Goal: Task Accomplishment & Management: Use online tool/utility

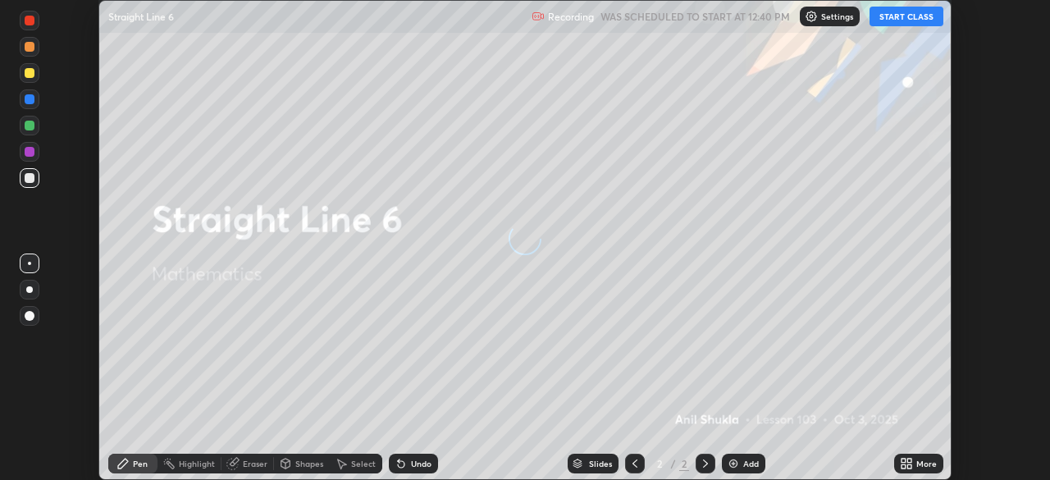
scroll to position [480, 1049]
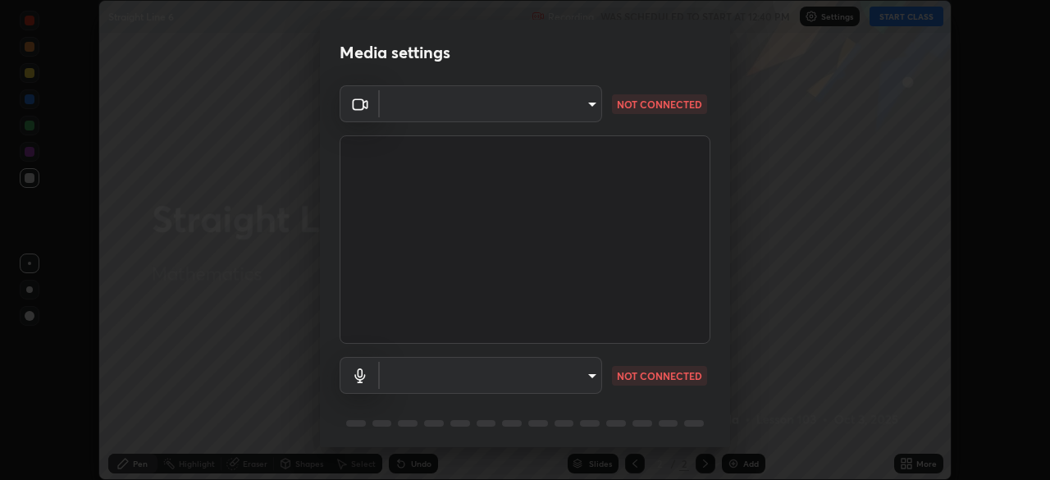
type input "c6d9f4fad3682c18dafb571cd2331b3ecaaf554884ec2734a231d331960bfaec"
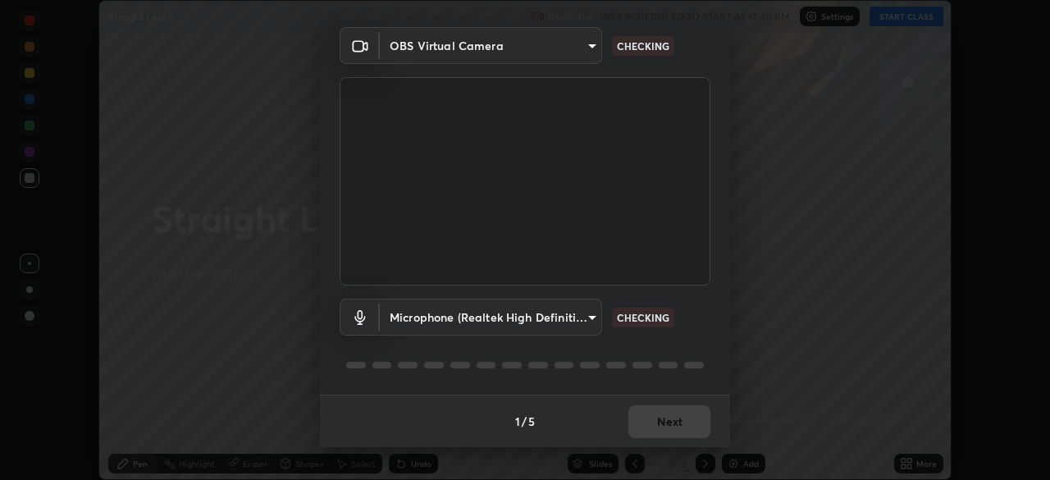
click at [593, 315] on body "Erase all Straight Line 6 Recording WAS SCHEDULED TO START AT 12:40 PM Settings…" at bounding box center [525, 240] width 1050 height 480
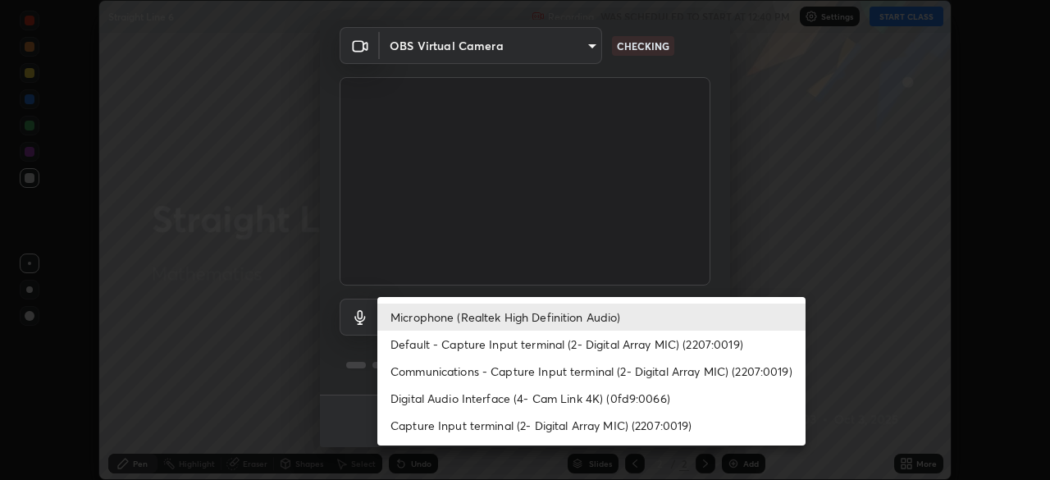
click at [539, 424] on li "Capture Input terminal (2- Digital Array MIC) (2207:0019)" at bounding box center [591, 425] width 428 height 27
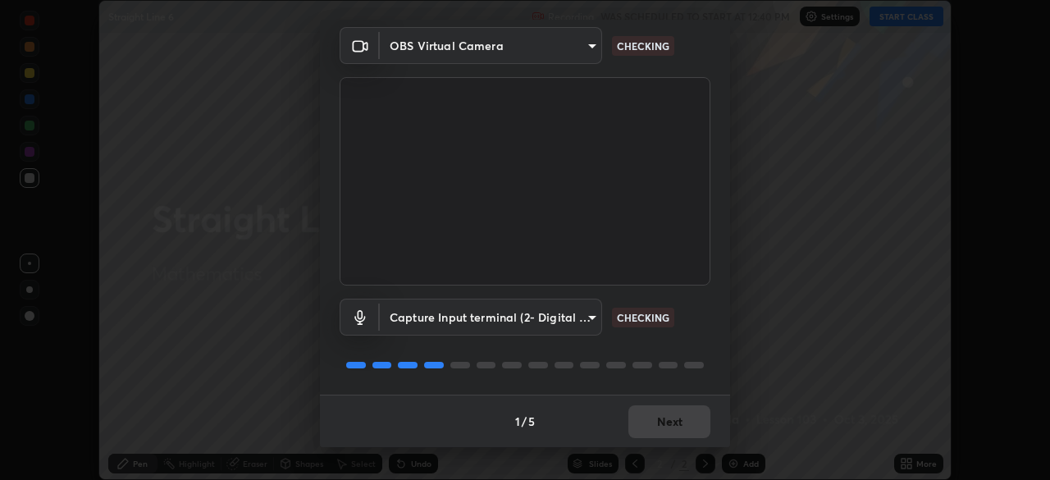
click at [587, 317] on body "Erase all Straight Line 6 Recording WAS SCHEDULED TO START AT 12:40 PM Settings…" at bounding box center [525, 240] width 1050 height 480
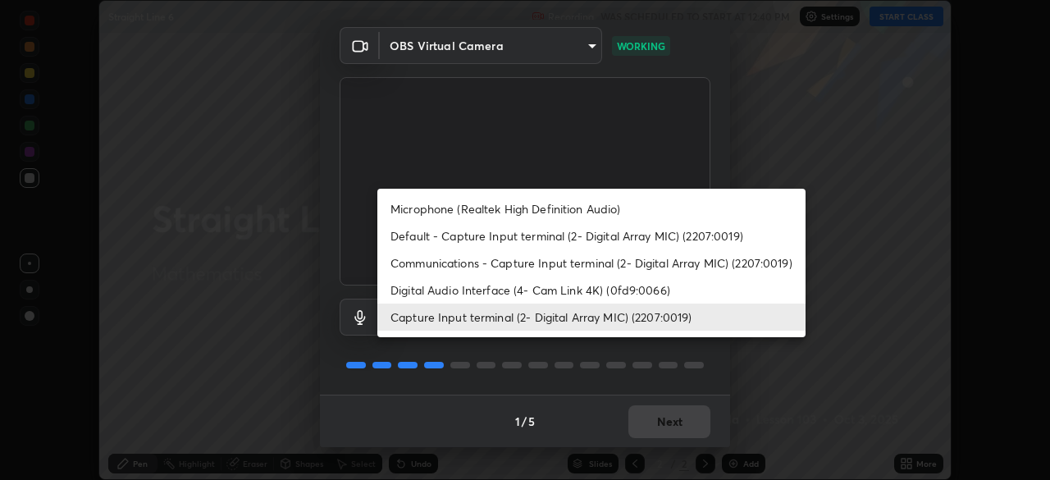
click at [521, 209] on li "Microphone (Realtek High Definition Audio)" at bounding box center [591, 208] width 428 height 27
type input "08d2579e0e28a31325e46f1a0935fd135ddd04ca2428966b5fd78fa4b1a724ef"
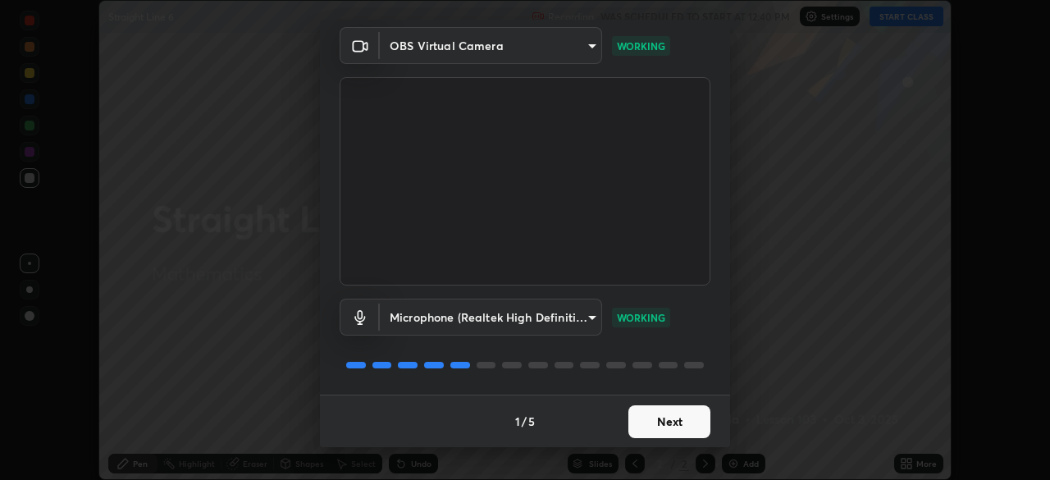
click at [677, 422] on button "Next" at bounding box center [669, 421] width 82 height 33
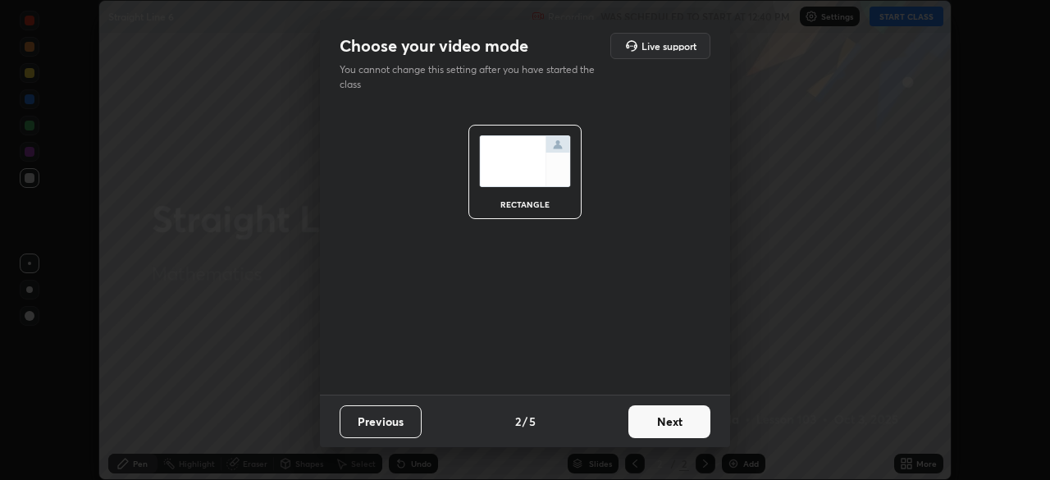
click at [690, 423] on button "Next" at bounding box center [669, 421] width 82 height 33
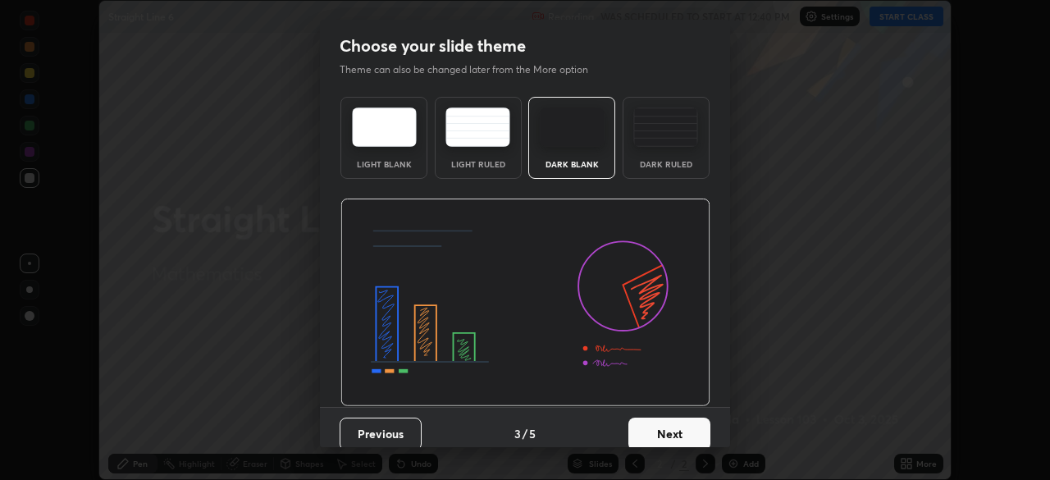
click at [699, 430] on button "Next" at bounding box center [669, 434] width 82 height 33
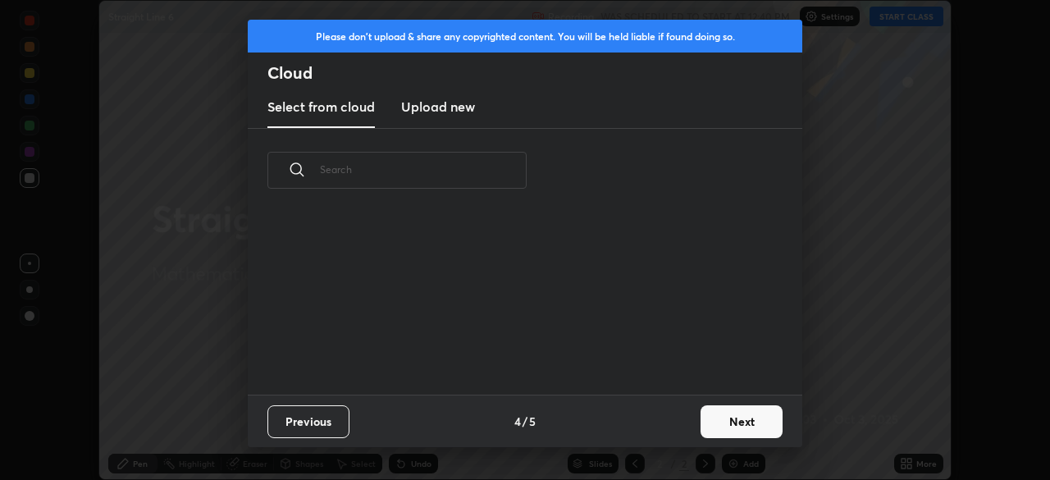
click at [744, 426] on button "Next" at bounding box center [742, 421] width 82 height 33
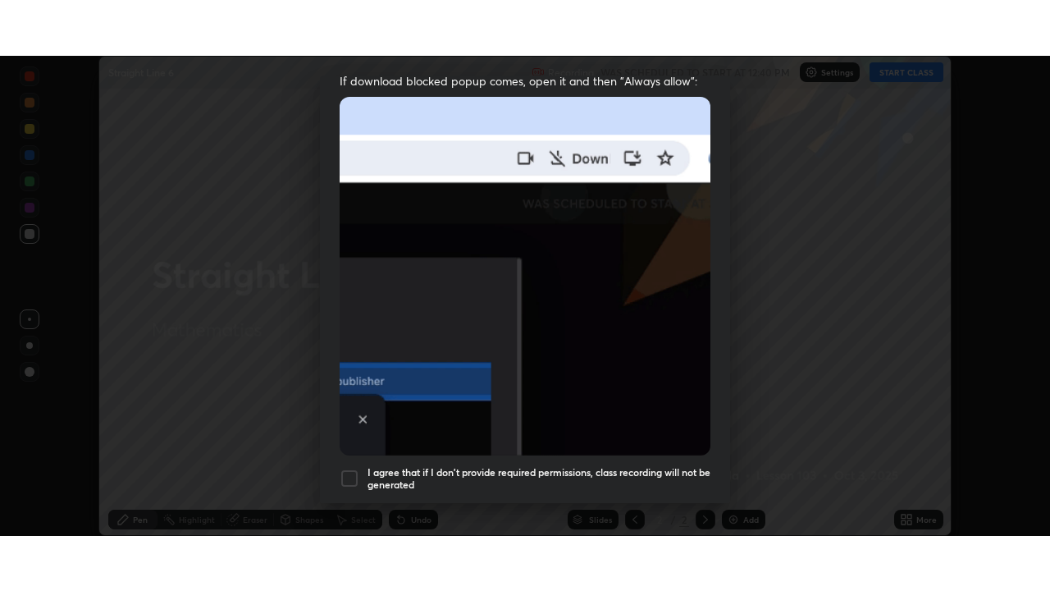
scroll to position [393, 0]
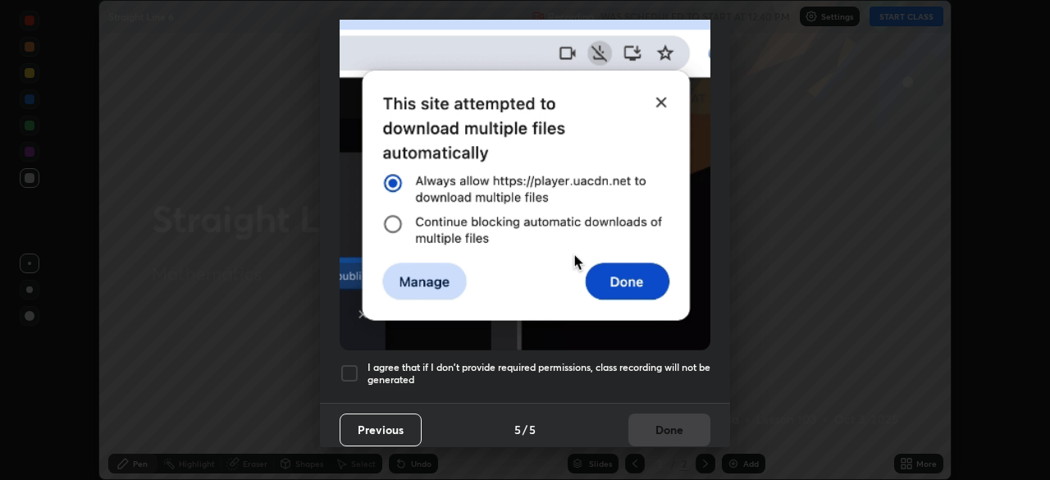
click at [346, 366] on div at bounding box center [350, 373] width 20 height 20
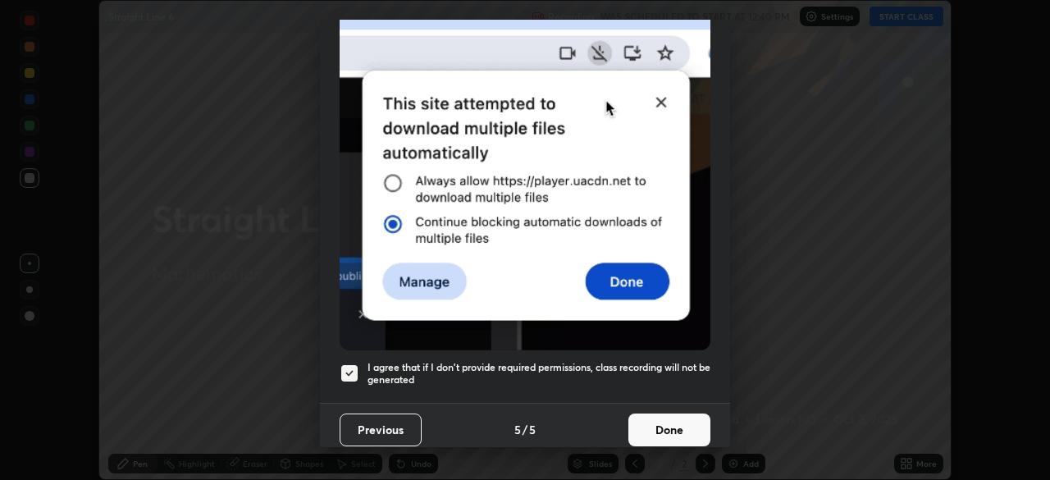
click at [658, 422] on button "Done" at bounding box center [669, 429] width 82 height 33
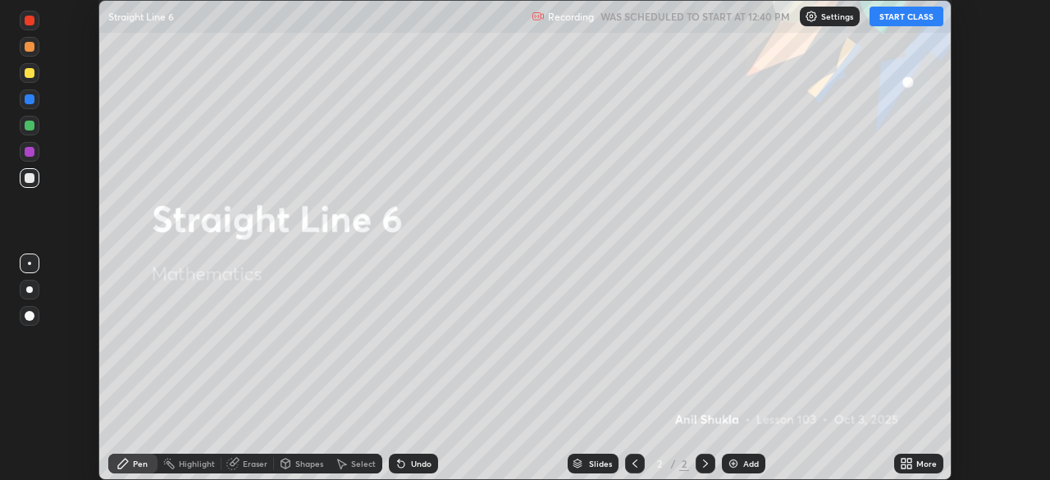
click at [887, 14] on button "START CLASS" at bounding box center [907, 17] width 74 height 20
click at [901, 461] on icon at bounding box center [906, 463] width 13 height 13
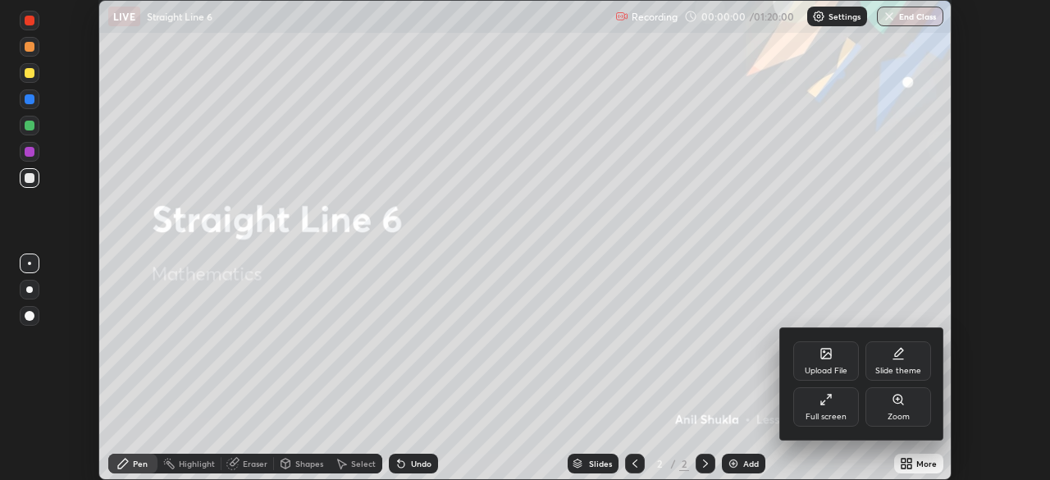
click at [837, 413] on div "Full screen" at bounding box center [826, 417] width 41 height 8
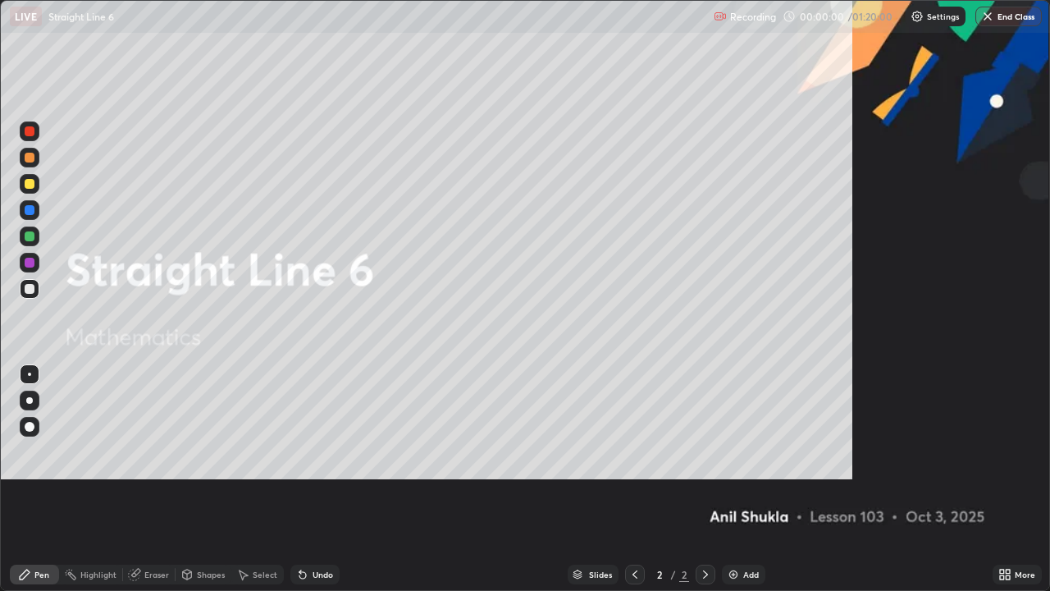
scroll to position [591, 1050]
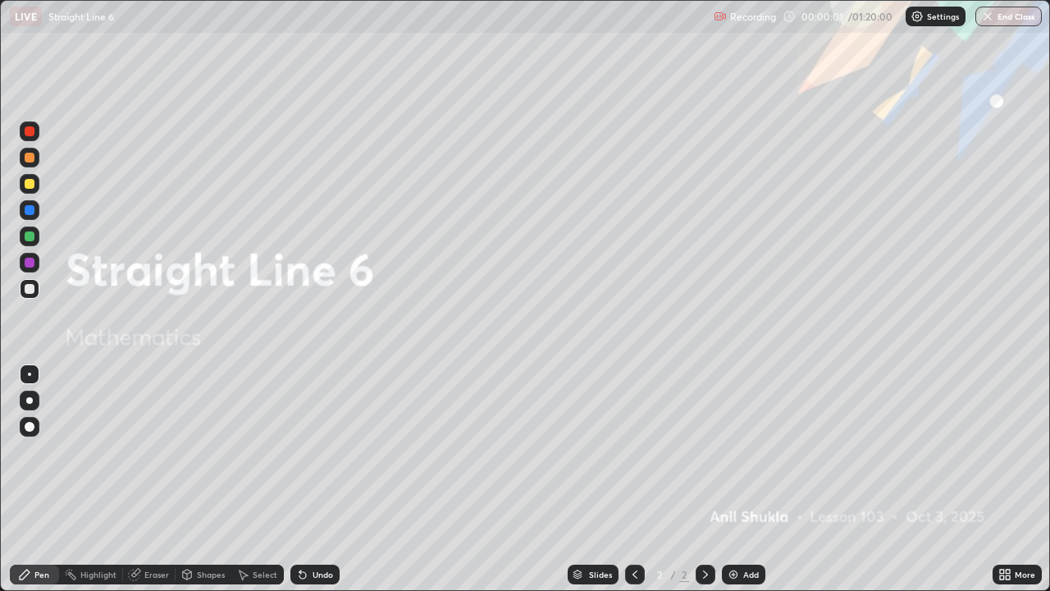
click at [30, 183] on div at bounding box center [30, 184] width 10 height 10
click at [30, 399] on div at bounding box center [29, 400] width 7 height 7
click at [49, 479] on div "Pen" at bounding box center [34, 574] width 49 height 20
click at [705, 479] on icon at bounding box center [705, 574] width 5 height 8
click at [733, 479] on img at bounding box center [733, 574] width 13 height 13
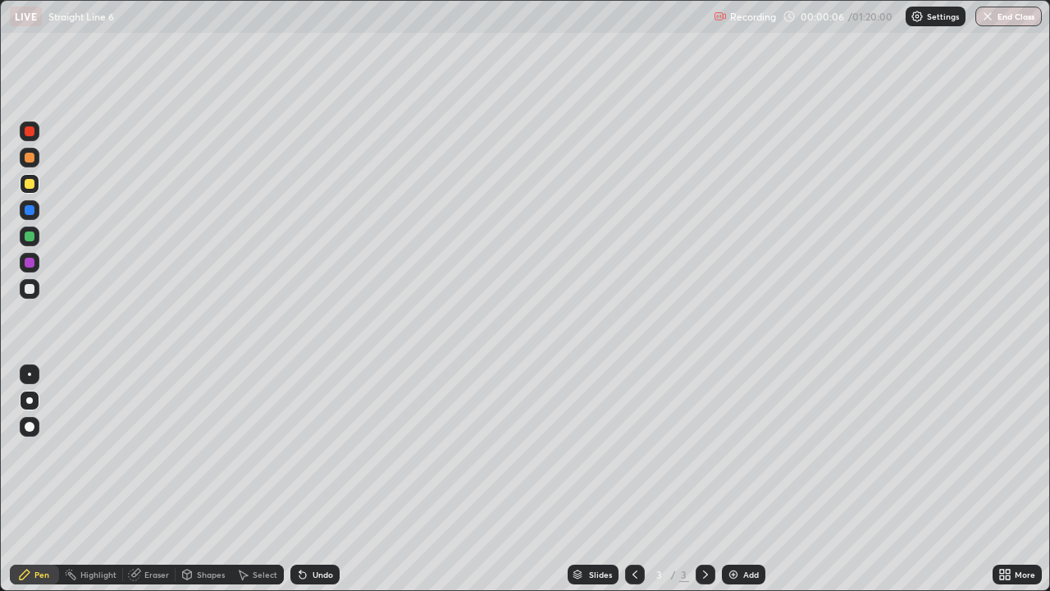
click at [28, 289] on div at bounding box center [30, 289] width 10 height 10
click at [155, 479] on div "Eraser" at bounding box center [156, 574] width 25 height 8
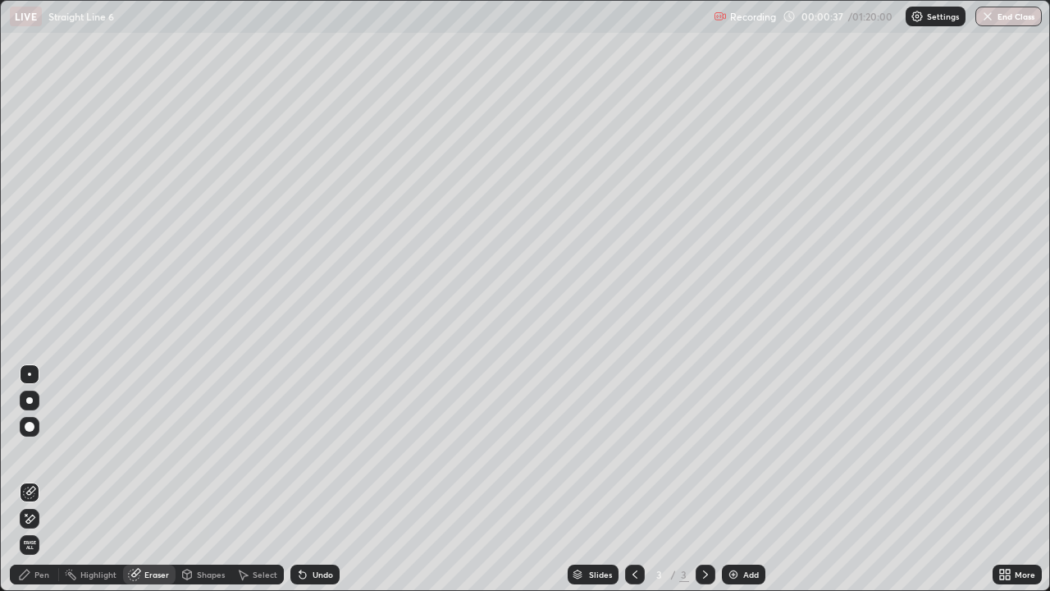
click at [27, 479] on icon at bounding box center [24, 574] width 13 height 13
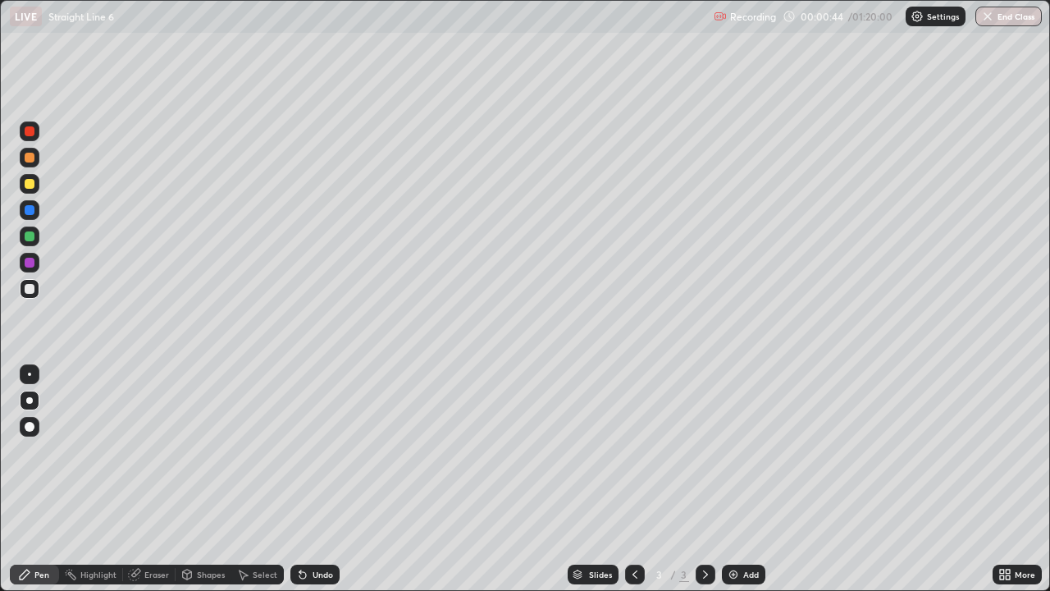
click at [29, 263] on div at bounding box center [30, 263] width 10 height 10
click at [30, 132] on div at bounding box center [30, 131] width 10 height 10
click at [32, 235] on div at bounding box center [30, 236] width 10 height 10
click at [152, 479] on div "Eraser" at bounding box center [156, 574] width 25 height 8
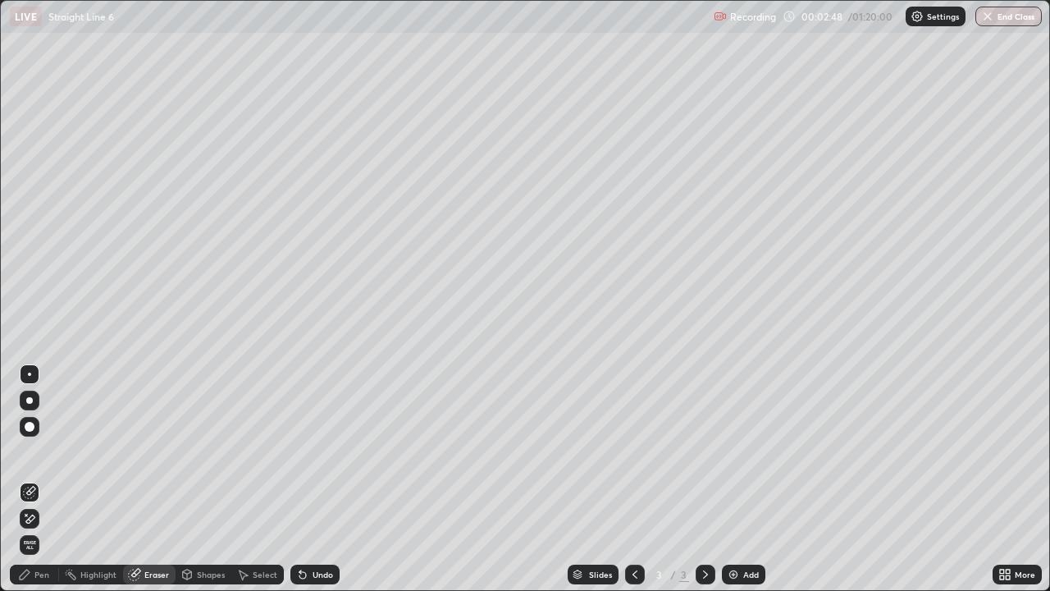
click at [37, 479] on div "Pen" at bounding box center [41, 574] width 15 height 8
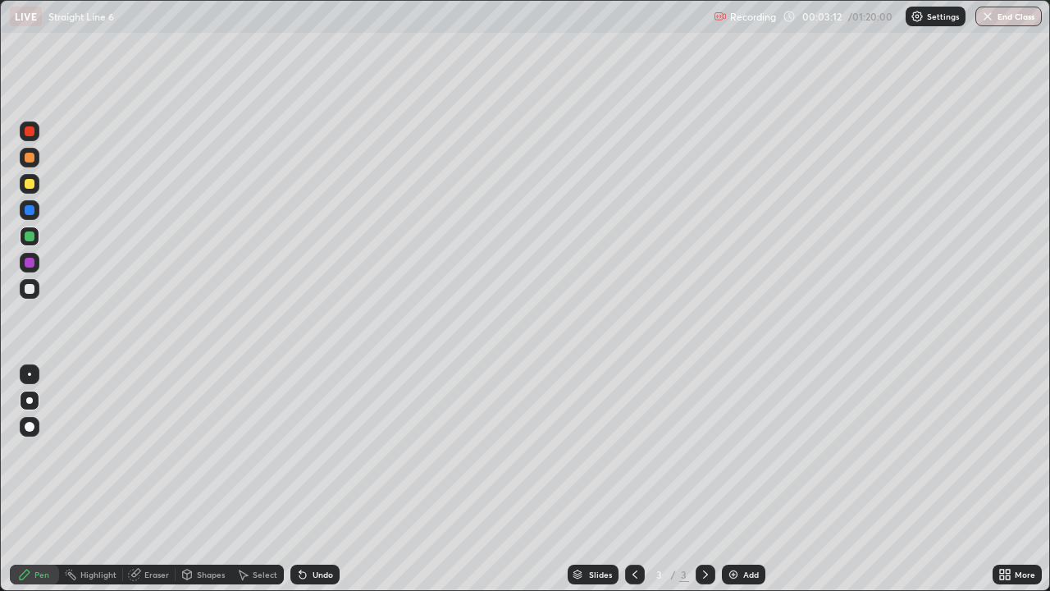
click at [31, 294] on div at bounding box center [30, 289] width 20 height 20
click at [315, 479] on div "Undo" at bounding box center [323, 574] width 21 height 8
click at [31, 131] on div at bounding box center [30, 131] width 10 height 10
click at [314, 479] on div "Undo" at bounding box center [323, 574] width 21 height 8
click at [317, 479] on div "Undo" at bounding box center [323, 574] width 21 height 8
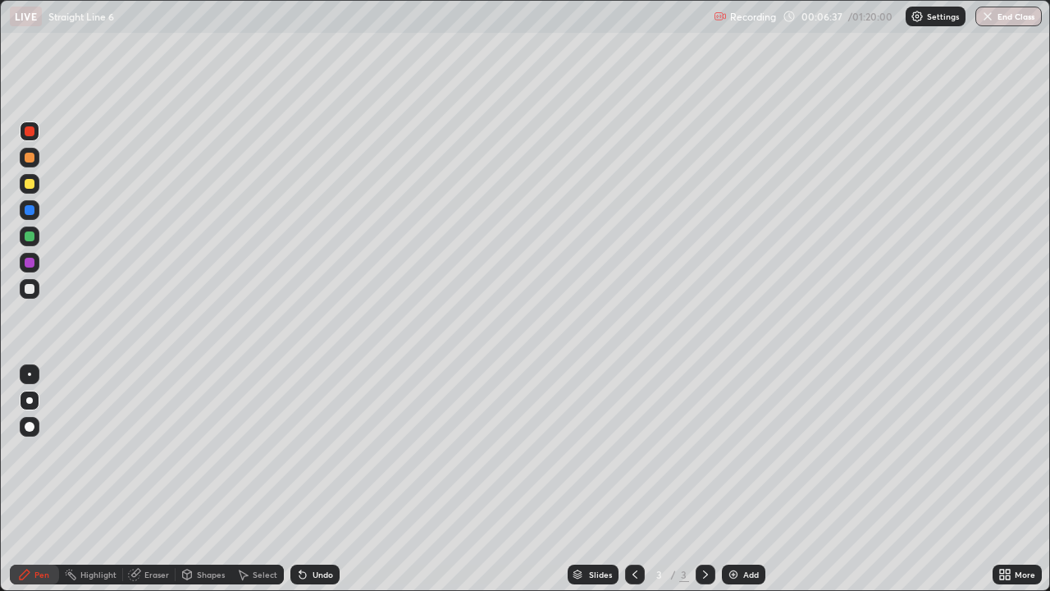
click at [29, 240] on div at bounding box center [30, 236] width 10 height 10
click at [29, 214] on div at bounding box center [30, 210] width 10 height 10
click at [32, 208] on div at bounding box center [30, 210] width 10 height 10
click at [31, 130] on div at bounding box center [30, 131] width 10 height 10
click at [30, 156] on div at bounding box center [30, 158] width 10 height 10
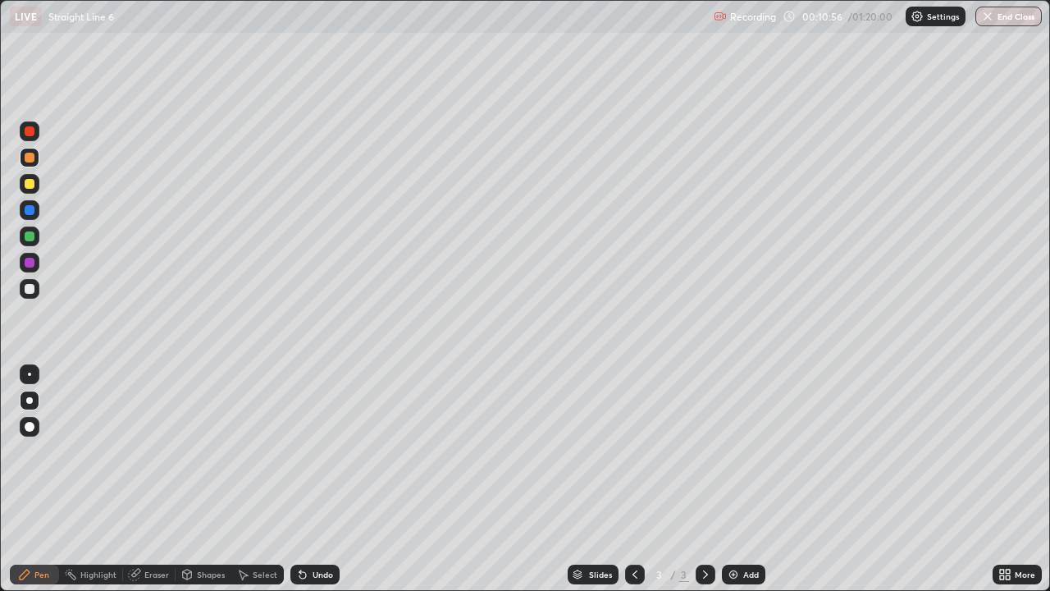
click at [31, 186] on div at bounding box center [30, 184] width 10 height 10
click at [31, 402] on div at bounding box center [29, 400] width 7 height 7
click at [701, 479] on icon at bounding box center [705, 574] width 13 height 13
click at [704, 479] on icon at bounding box center [705, 574] width 13 height 13
click at [742, 479] on div "Add" at bounding box center [743, 574] width 43 height 20
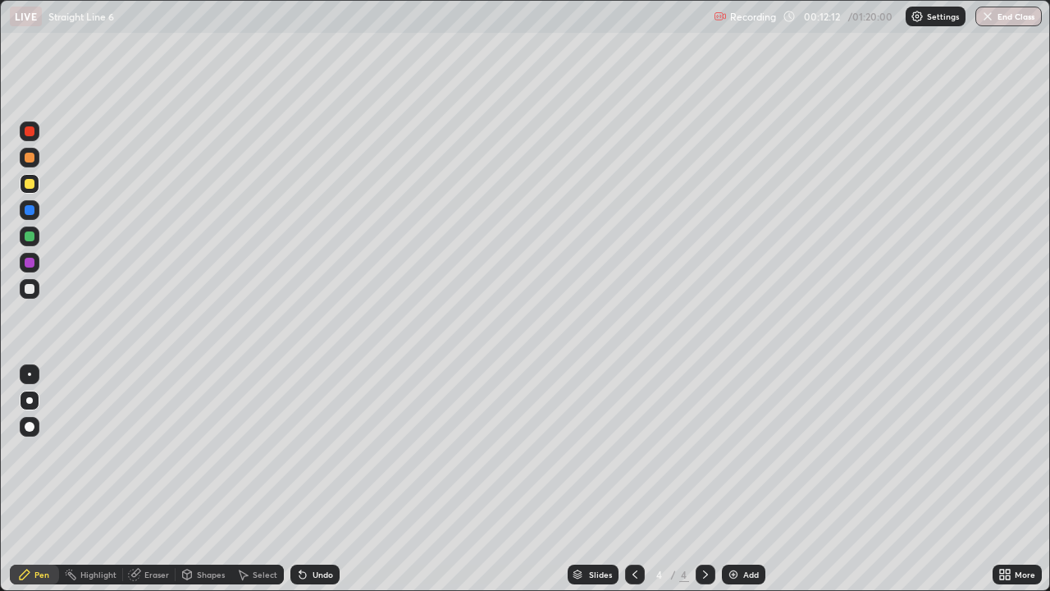
click at [29, 290] on div at bounding box center [30, 289] width 10 height 10
click at [29, 133] on div at bounding box center [30, 131] width 10 height 10
click at [158, 479] on div "Eraser" at bounding box center [149, 574] width 53 height 20
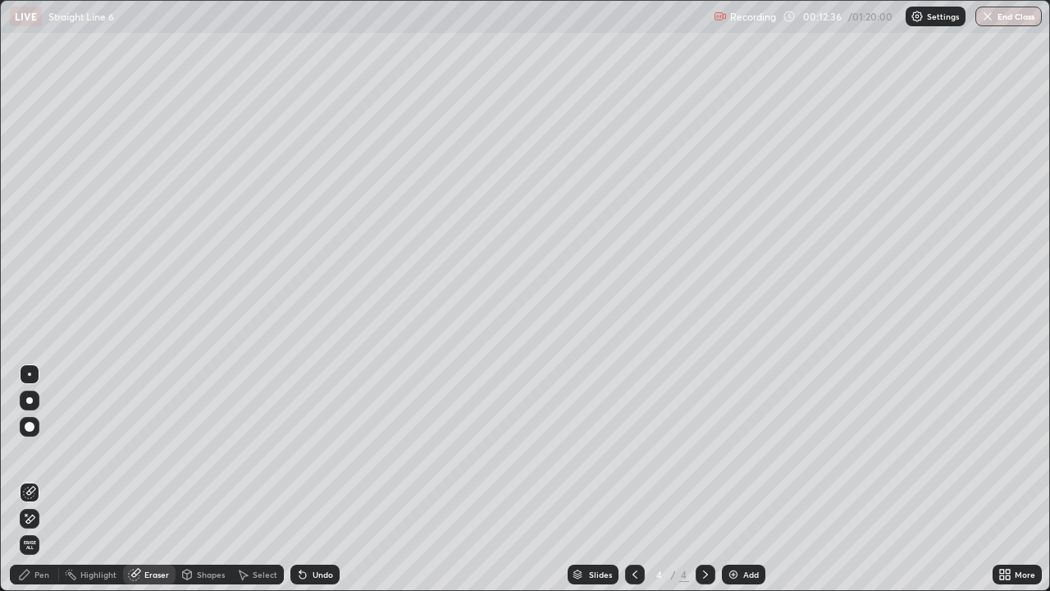
click at [35, 479] on div "Pen" at bounding box center [41, 574] width 15 height 8
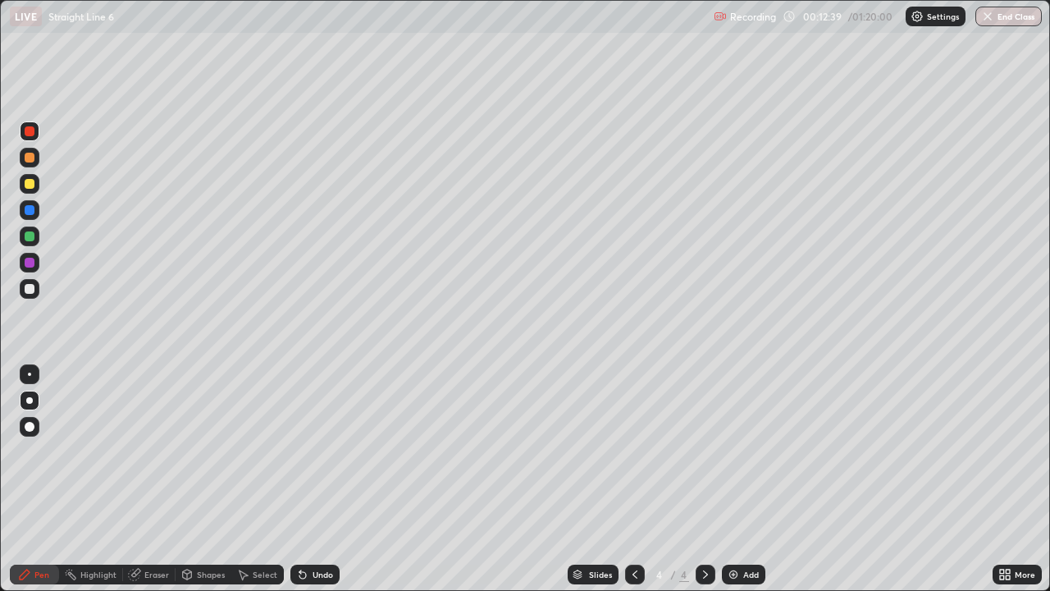
click at [30, 238] on div at bounding box center [30, 236] width 10 height 10
click at [30, 284] on div at bounding box center [30, 289] width 10 height 10
click at [30, 286] on div at bounding box center [30, 289] width 10 height 10
click at [28, 263] on div at bounding box center [30, 263] width 10 height 10
click at [34, 287] on div at bounding box center [30, 289] width 20 height 20
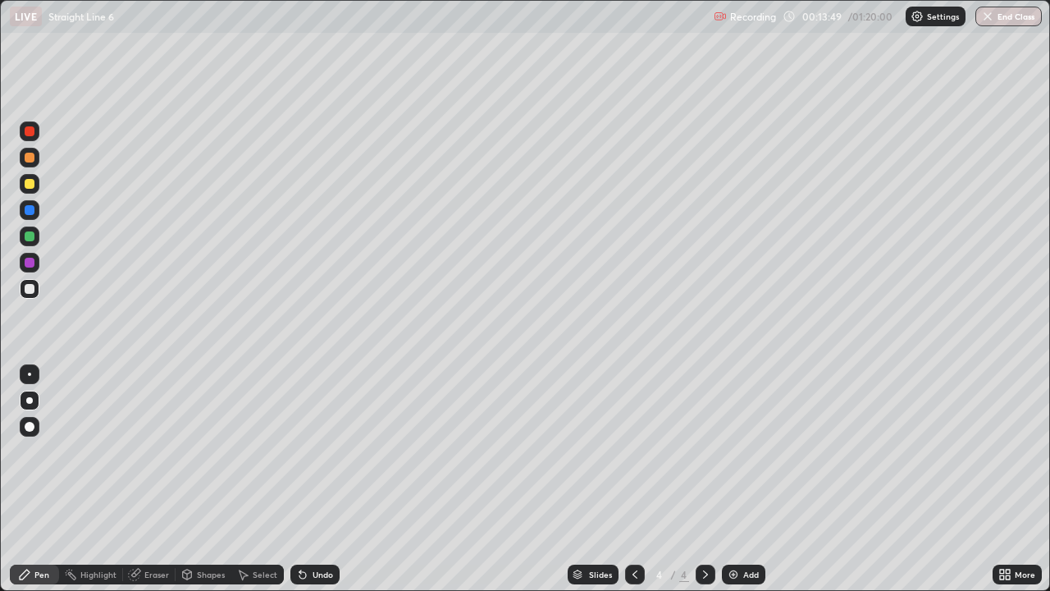
click at [29, 239] on div at bounding box center [30, 236] width 10 height 10
click at [320, 479] on div "Undo" at bounding box center [323, 574] width 21 height 8
click at [29, 236] on div at bounding box center [30, 236] width 10 height 10
click at [33, 132] on div at bounding box center [30, 131] width 10 height 10
click at [33, 158] on div at bounding box center [30, 158] width 10 height 10
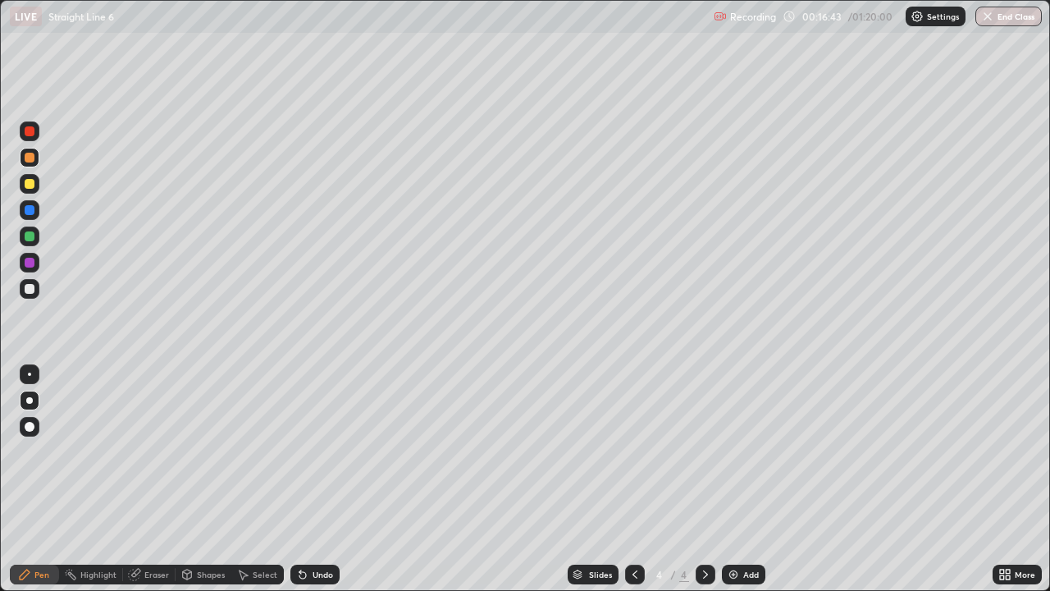
click at [30, 235] on div at bounding box center [30, 236] width 10 height 10
click at [30, 132] on div at bounding box center [30, 131] width 10 height 10
click at [34, 208] on div at bounding box center [30, 210] width 10 height 10
click at [756, 479] on div "Slides 4 / 4 Add" at bounding box center [666, 574] width 653 height 33
click at [703, 479] on icon at bounding box center [705, 574] width 13 height 13
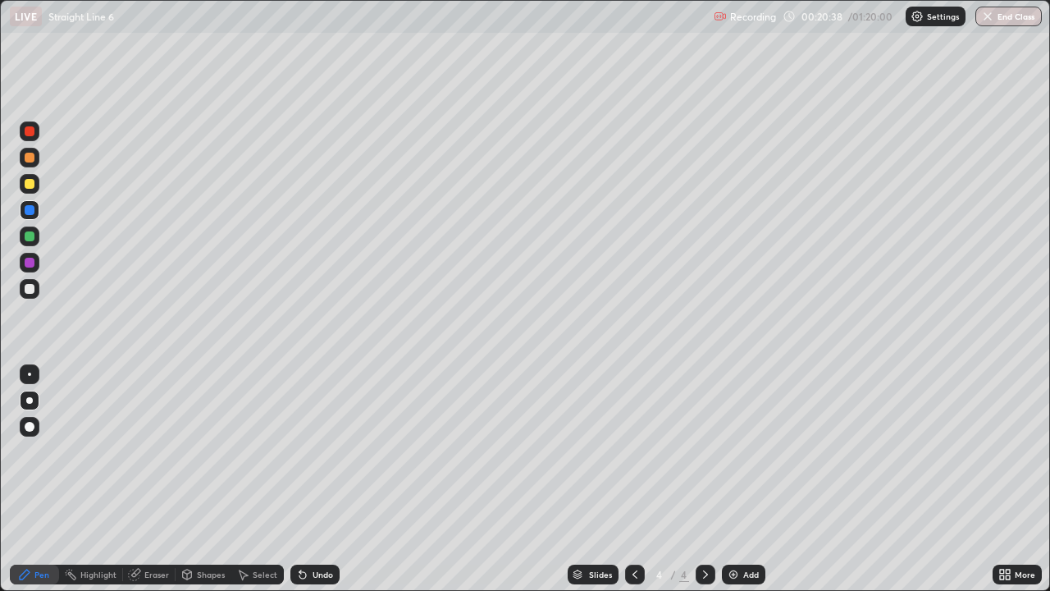
click at [707, 479] on icon at bounding box center [705, 574] width 13 height 13
click at [705, 479] on icon at bounding box center [705, 574] width 13 height 13
click at [739, 479] on div "Add" at bounding box center [743, 574] width 43 height 20
click at [34, 184] on div at bounding box center [30, 184] width 10 height 10
click at [29, 188] on div at bounding box center [30, 184] width 10 height 10
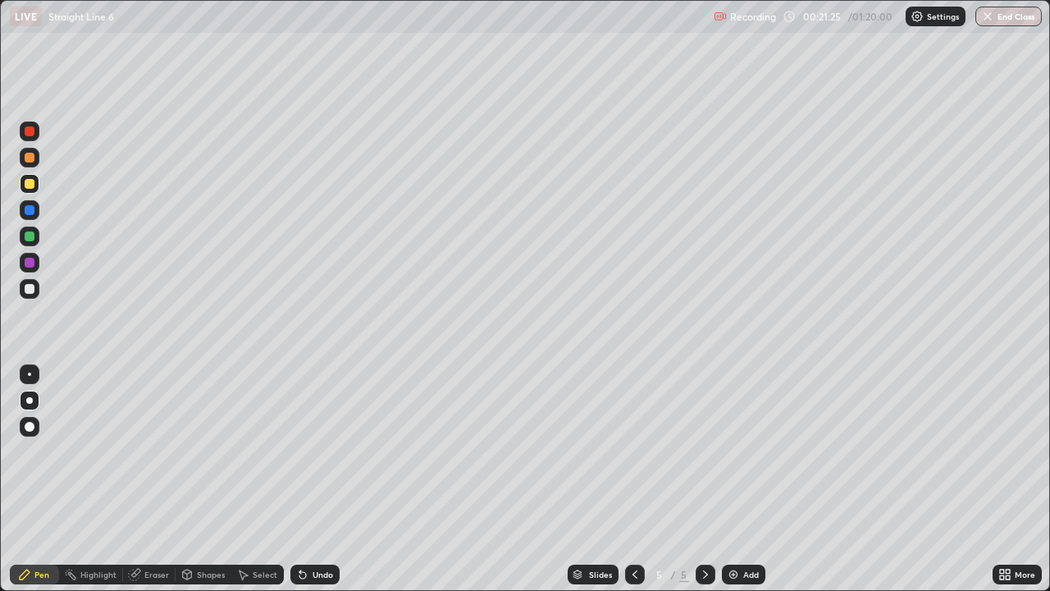
click at [30, 290] on div at bounding box center [30, 289] width 10 height 10
click at [30, 133] on div at bounding box center [30, 131] width 10 height 10
click at [30, 211] on div at bounding box center [30, 210] width 10 height 10
click at [29, 290] on div at bounding box center [30, 289] width 10 height 10
click at [321, 479] on div "Undo" at bounding box center [323, 574] width 21 height 8
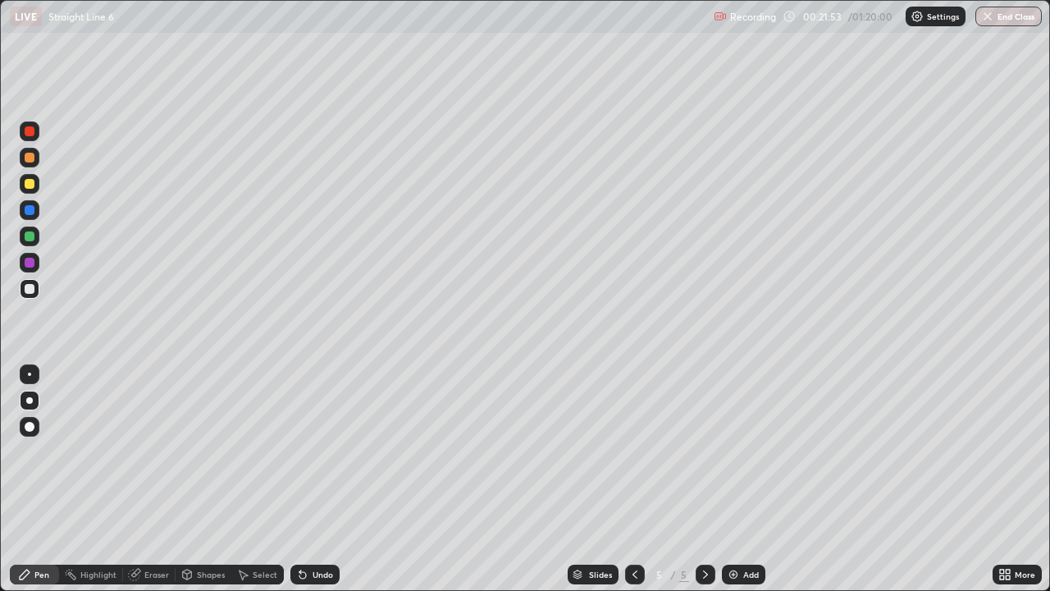
click at [322, 479] on div "Undo" at bounding box center [323, 574] width 21 height 8
click at [29, 292] on div at bounding box center [30, 289] width 10 height 10
click at [30, 265] on div at bounding box center [30, 263] width 10 height 10
click at [32, 210] on div at bounding box center [30, 210] width 10 height 10
click at [29, 290] on div at bounding box center [30, 289] width 10 height 10
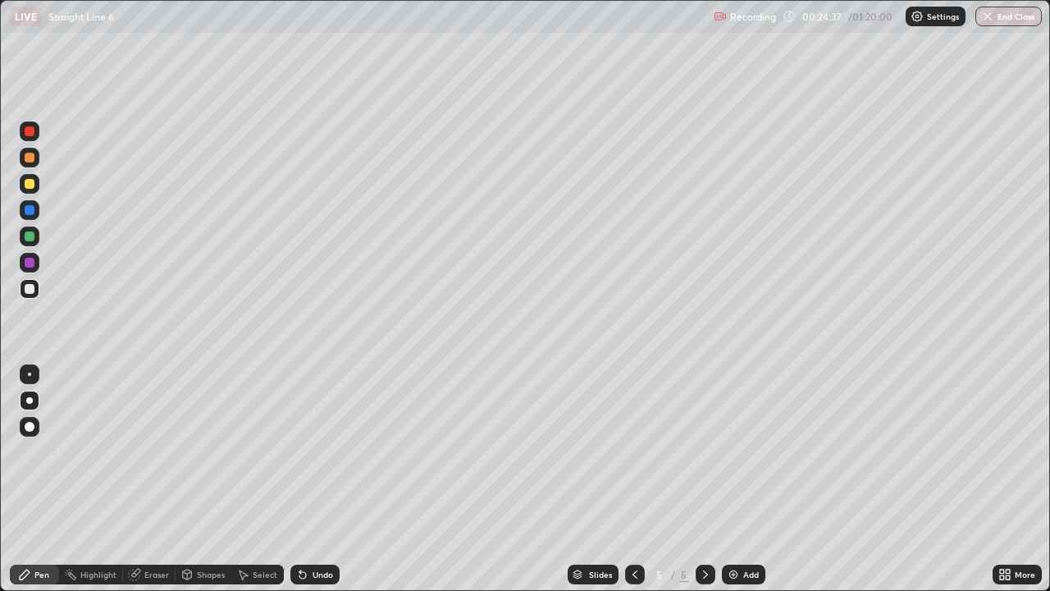
click at [31, 133] on div at bounding box center [30, 131] width 10 height 10
click at [153, 479] on div "Eraser" at bounding box center [156, 574] width 25 height 8
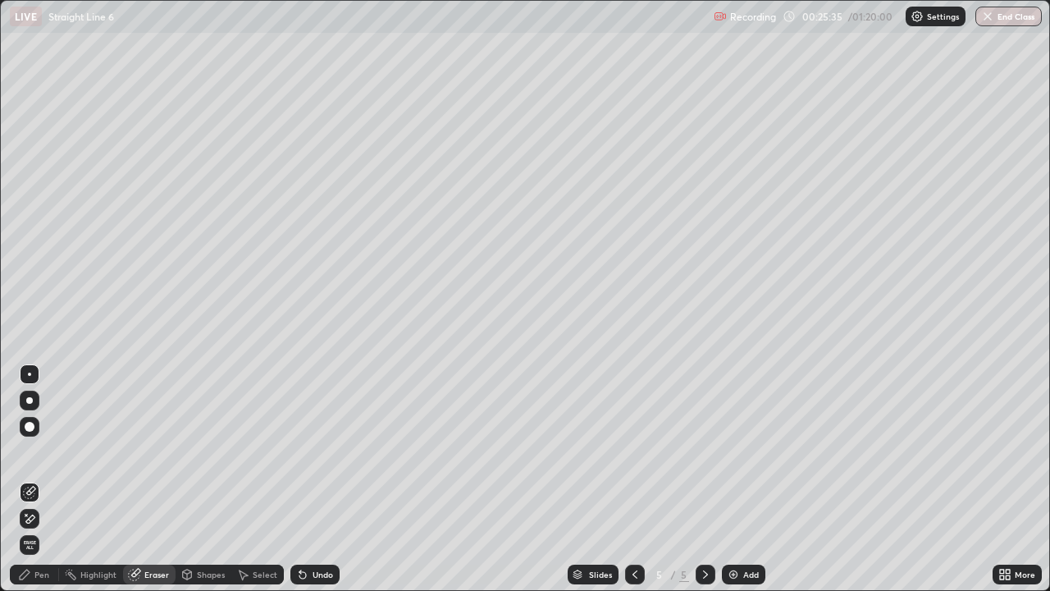
click at [34, 479] on div "Pen" at bounding box center [34, 574] width 49 height 20
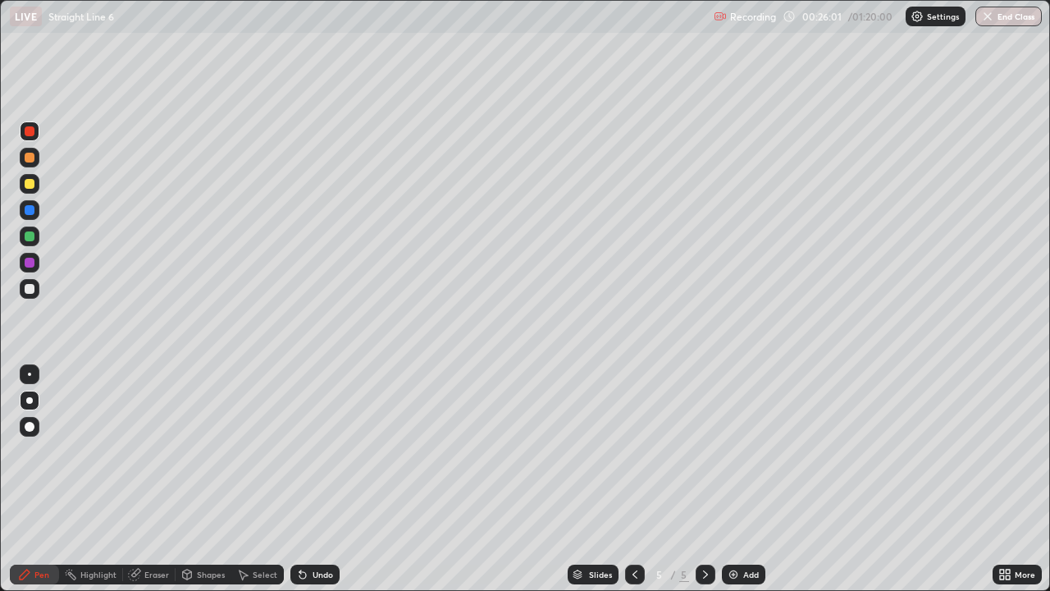
click at [34, 134] on div at bounding box center [30, 131] width 10 height 10
click at [30, 158] on div at bounding box center [30, 158] width 10 height 10
click at [318, 479] on div "Undo" at bounding box center [323, 574] width 21 height 8
click at [317, 479] on div "Undo" at bounding box center [323, 574] width 21 height 8
click at [307, 479] on div "Undo" at bounding box center [314, 574] width 49 height 20
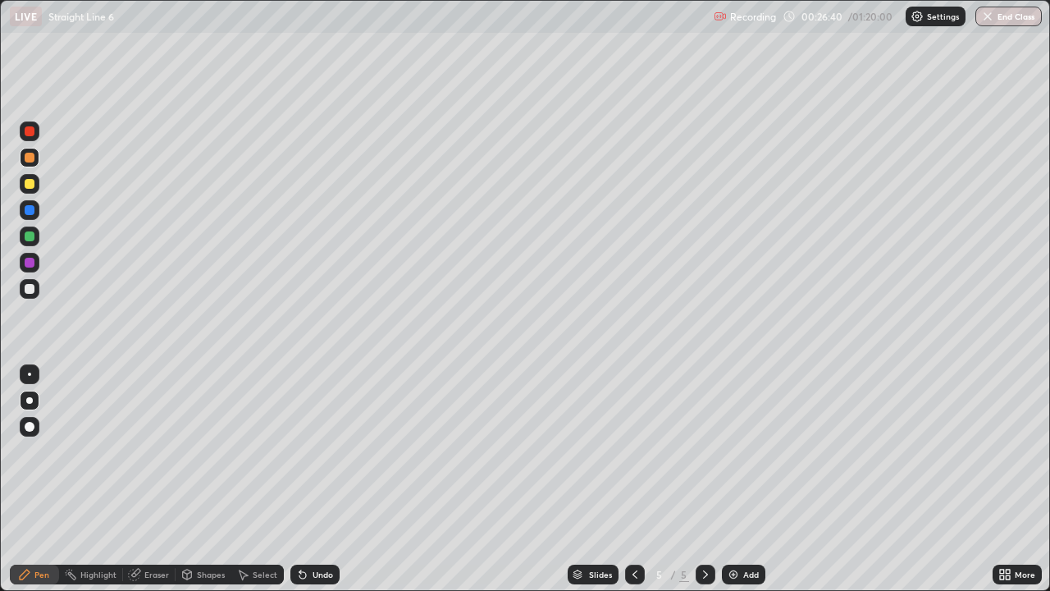
click at [29, 131] on div at bounding box center [30, 131] width 10 height 10
click at [30, 237] on div at bounding box center [30, 236] width 10 height 10
click at [32, 293] on div at bounding box center [30, 289] width 10 height 10
click at [151, 479] on div "Eraser" at bounding box center [156, 574] width 25 height 8
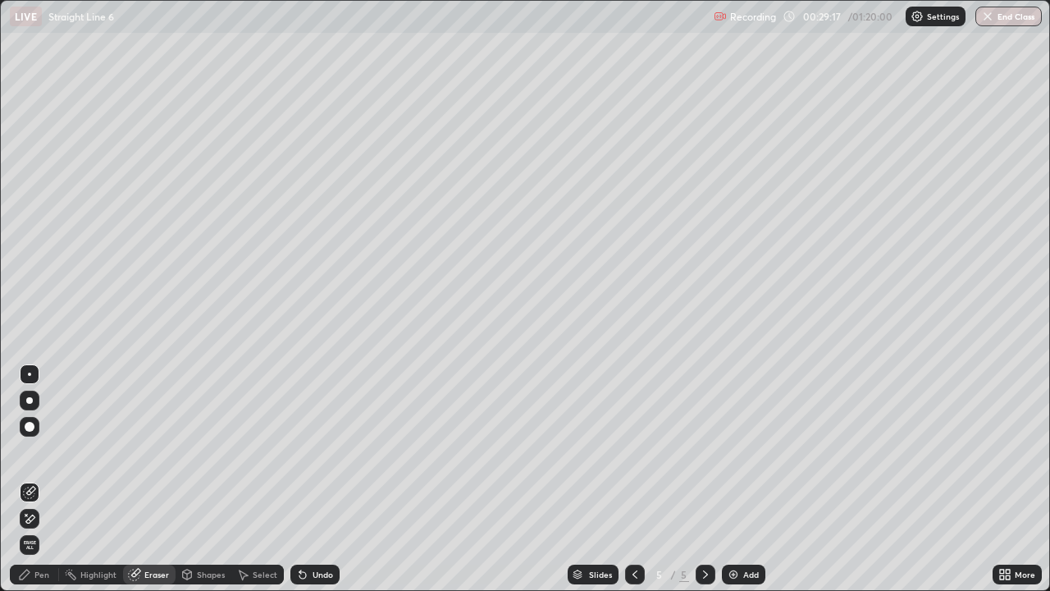
click at [35, 479] on div "Pen" at bounding box center [41, 574] width 15 height 8
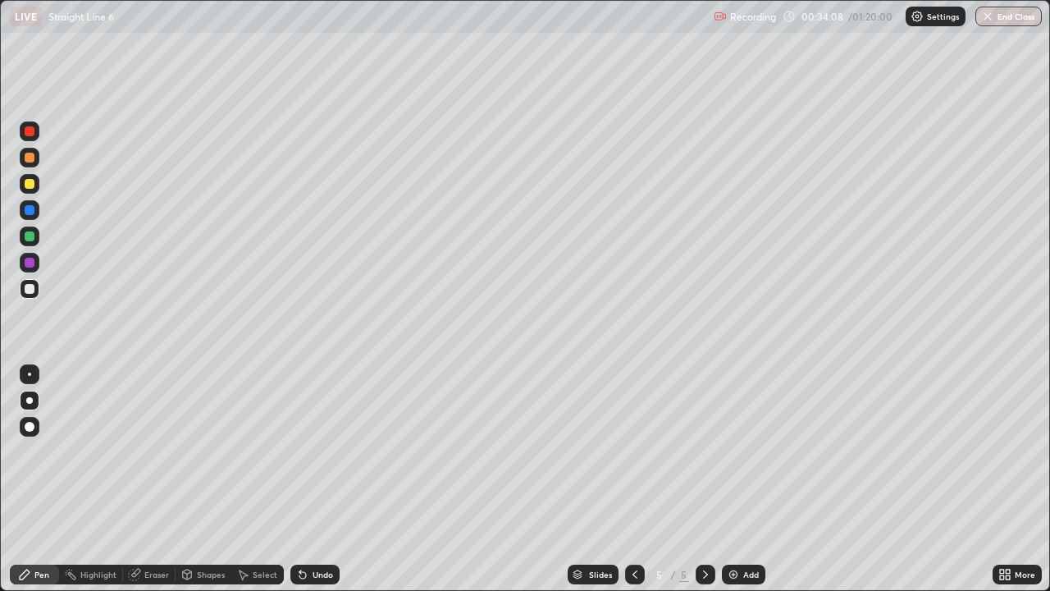
click at [704, 479] on icon at bounding box center [705, 574] width 5 height 8
click at [705, 479] on icon at bounding box center [705, 574] width 5 height 8
click at [741, 479] on div "Add" at bounding box center [743, 574] width 43 height 20
click at [32, 187] on div at bounding box center [30, 184] width 10 height 10
click at [29, 422] on div at bounding box center [30, 427] width 10 height 10
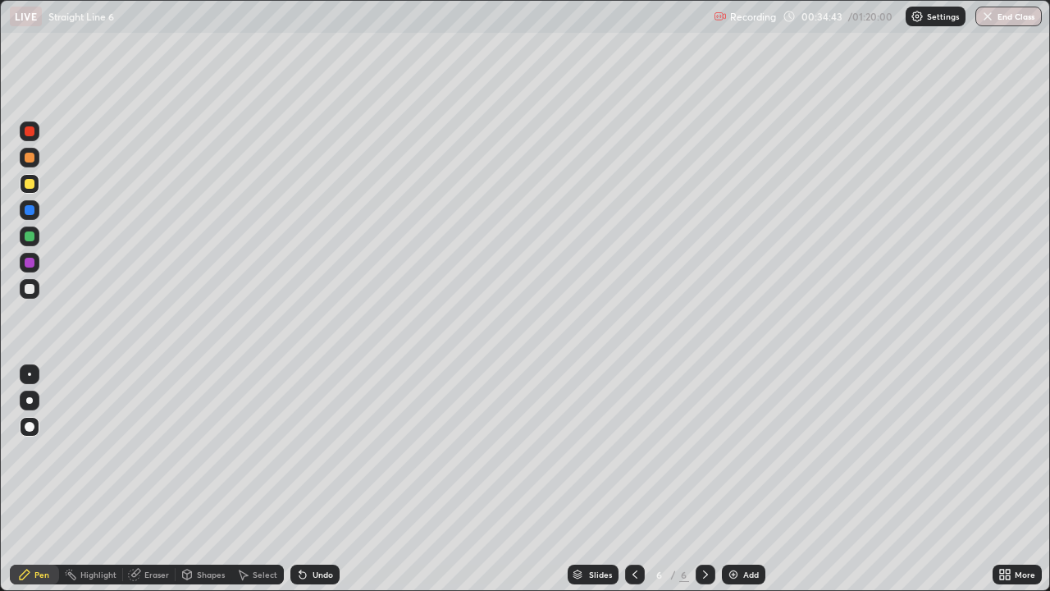
click at [29, 290] on div at bounding box center [30, 289] width 10 height 10
click at [25, 259] on div at bounding box center [30, 263] width 10 height 10
click at [30, 239] on div at bounding box center [30, 236] width 10 height 10
click at [31, 208] on div at bounding box center [30, 210] width 10 height 10
click at [28, 237] on div at bounding box center [30, 236] width 10 height 10
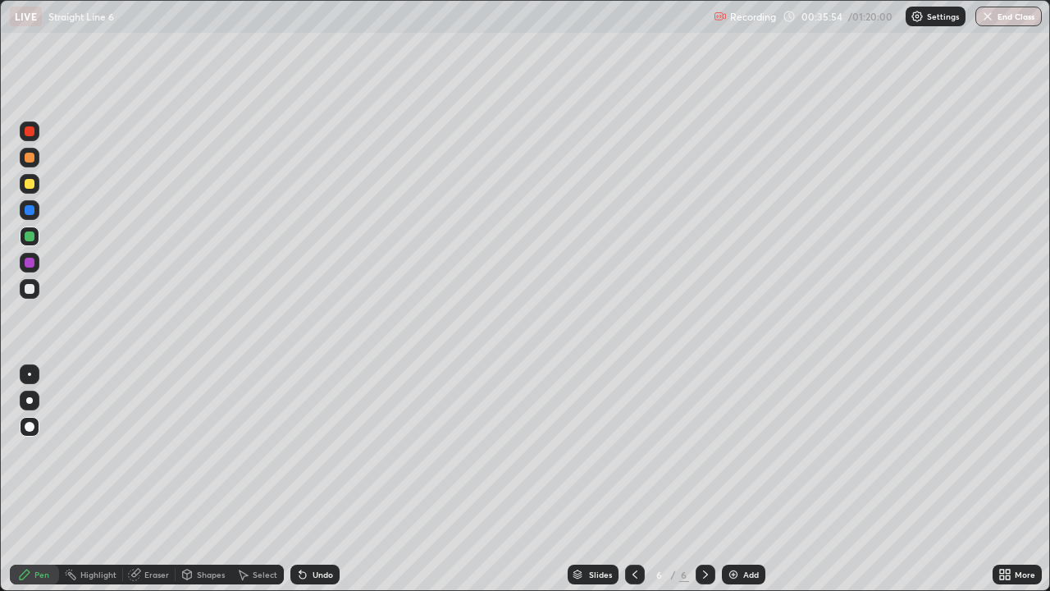
click at [157, 479] on div "Eraser" at bounding box center [156, 574] width 25 height 8
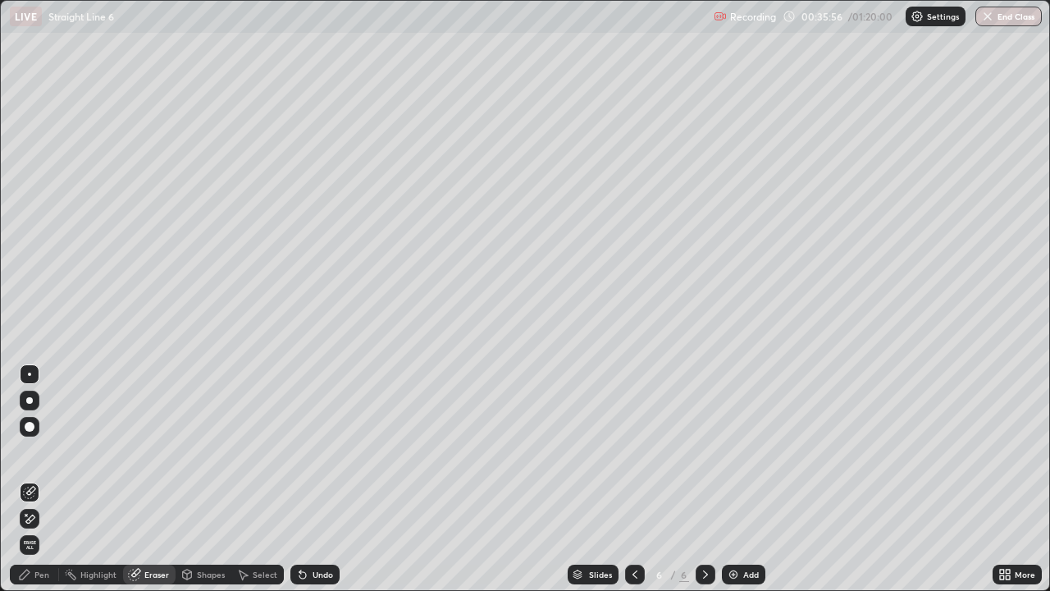
click at [43, 479] on div "Pen" at bounding box center [41, 574] width 15 height 8
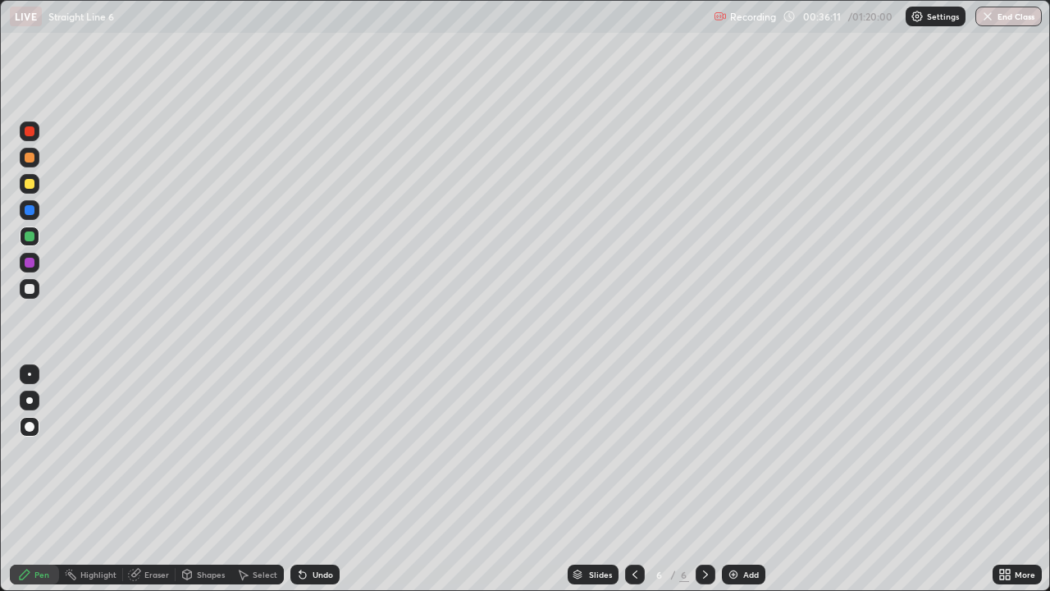
click at [29, 208] on div at bounding box center [30, 210] width 10 height 10
click at [29, 398] on div at bounding box center [29, 400] width 7 height 7
click at [29, 238] on div at bounding box center [30, 236] width 10 height 10
click at [328, 479] on div "Undo" at bounding box center [312, 574] width 56 height 33
click at [327, 479] on div "Undo" at bounding box center [323, 574] width 21 height 8
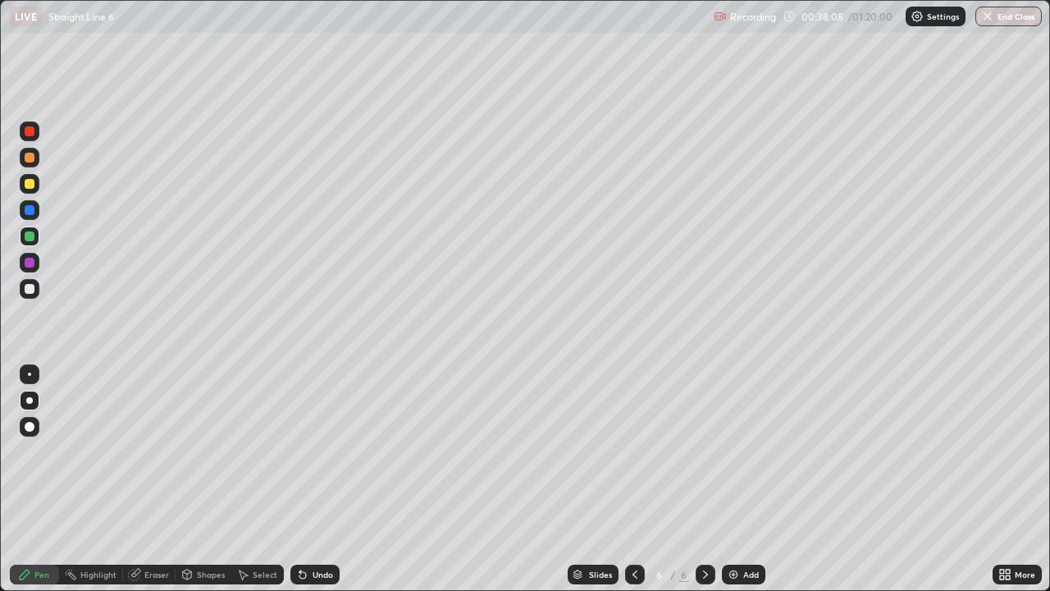
click at [30, 138] on div at bounding box center [30, 131] width 20 height 20
click at [32, 182] on div at bounding box center [30, 184] width 10 height 10
click at [25, 403] on div at bounding box center [30, 400] width 20 height 20
click at [39, 479] on div "Pen" at bounding box center [41, 574] width 15 height 8
click at [709, 479] on icon at bounding box center [705, 574] width 13 height 13
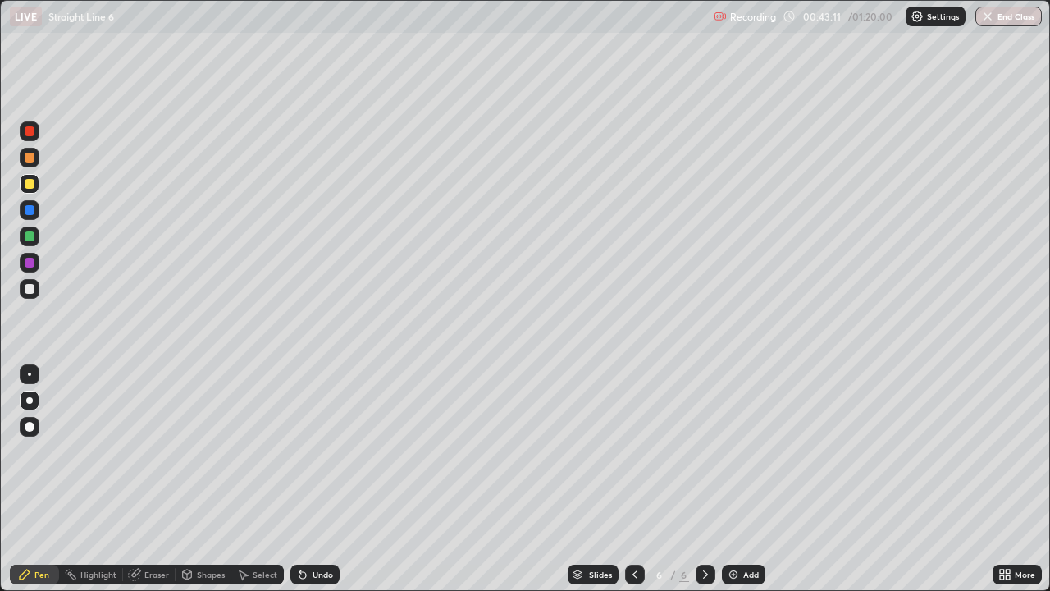
click at [708, 479] on icon at bounding box center [705, 574] width 13 height 13
click at [704, 479] on icon at bounding box center [705, 574] width 5 height 8
click at [704, 479] on icon at bounding box center [705, 574] width 13 height 13
click at [740, 479] on div "Add" at bounding box center [743, 574] width 43 height 20
click at [27, 186] on div at bounding box center [30, 184] width 10 height 10
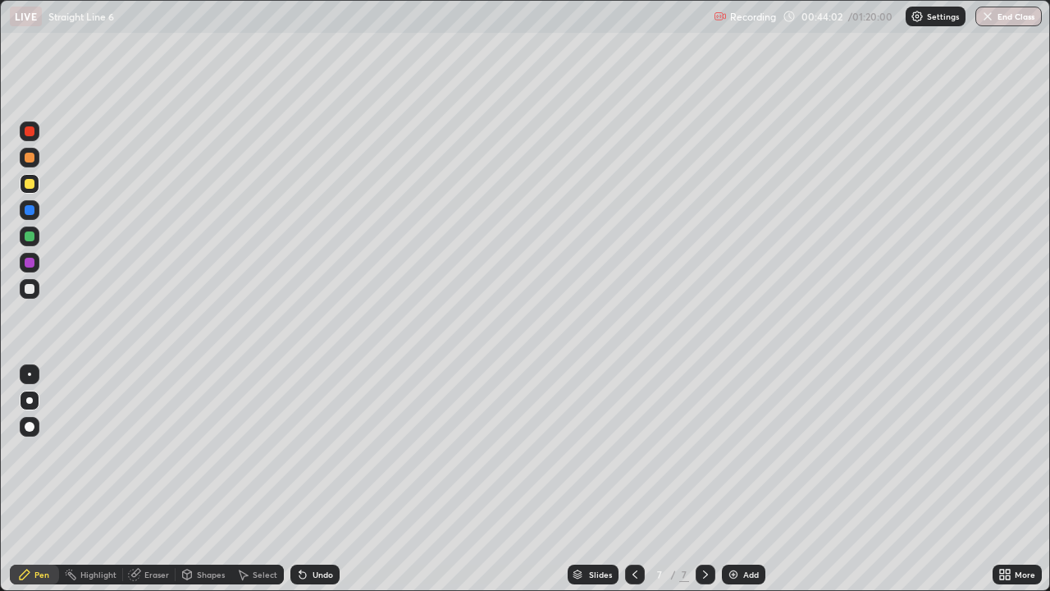
click at [30, 185] on div at bounding box center [30, 184] width 10 height 10
click at [316, 479] on div "Undo" at bounding box center [323, 574] width 21 height 8
click at [314, 479] on div "Undo" at bounding box center [323, 574] width 21 height 8
click at [318, 479] on div "Undo" at bounding box center [314, 574] width 49 height 20
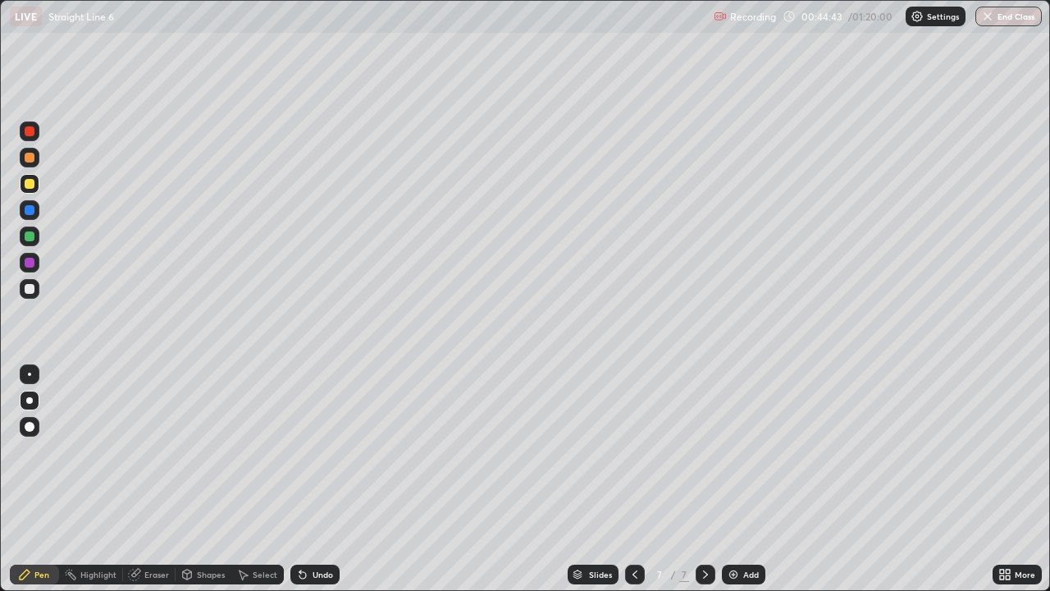
click at [27, 290] on div at bounding box center [30, 289] width 10 height 10
click at [628, 479] on icon at bounding box center [634, 574] width 13 height 13
click at [711, 479] on div at bounding box center [706, 574] width 20 height 20
click at [636, 479] on icon at bounding box center [634, 574] width 13 height 13
click at [703, 479] on icon at bounding box center [705, 574] width 13 height 13
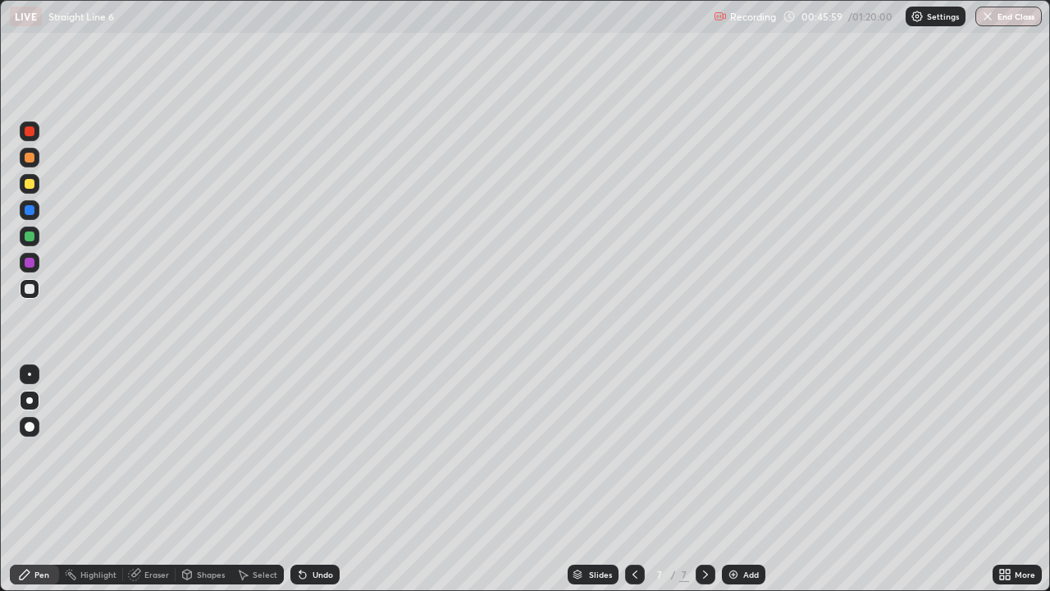
click at [29, 131] on div at bounding box center [30, 131] width 10 height 10
click at [158, 479] on div "Eraser" at bounding box center [156, 574] width 25 height 8
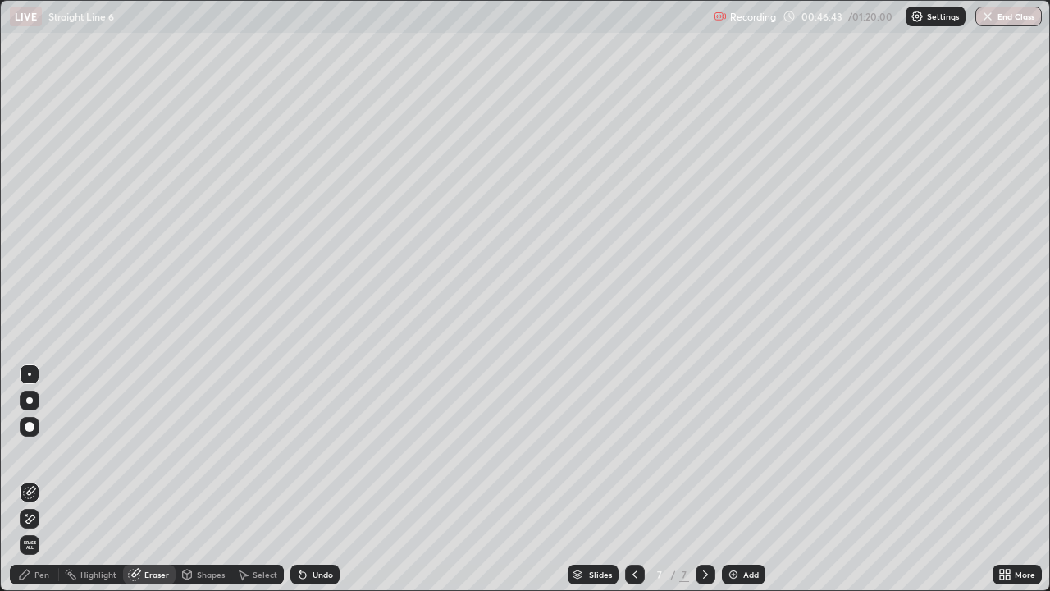
click at [37, 479] on div "Pen" at bounding box center [41, 574] width 15 height 8
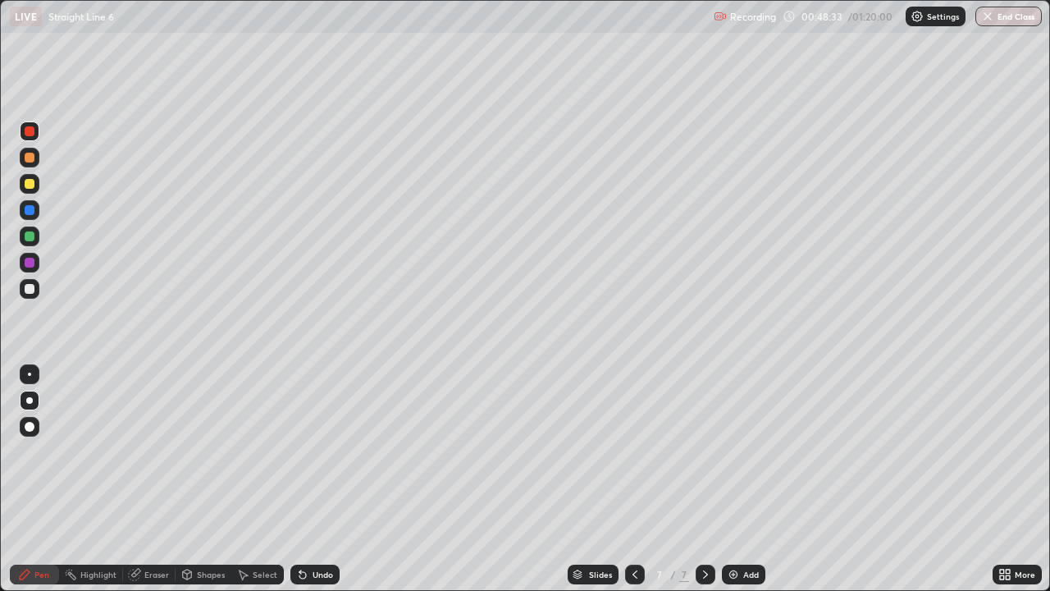
click at [30, 183] on div at bounding box center [30, 184] width 10 height 10
click at [30, 185] on div at bounding box center [30, 184] width 10 height 10
click at [29, 400] on div at bounding box center [29, 400] width 7 height 7
click at [703, 479] on icon at bounding box center [705, 574] width 13 height 13
click at [741, 479] on div "Add" at bounding box center [743, 574] width 43 height 20
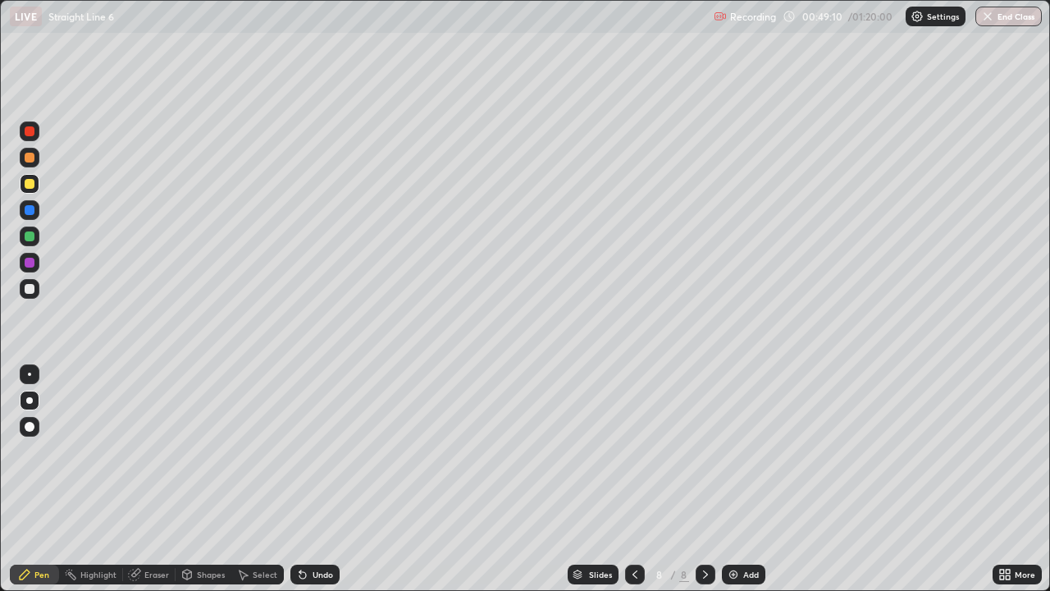
click at [314, 479] on div "Undo" at bounding box center [323, 574] width 21 height 8
click at [313, 479] on div "Undo" at bounding box center [314, 574] width 49 height 20
click at [29, 289] on div at bounding box center [30, 289] width 10 height 10
click at [30, 135] on div at bounding box center [30, 131] width 10 height 10
click at [320, 479] on div "Undo" at bounding box center [314, 574] width 49 height 20
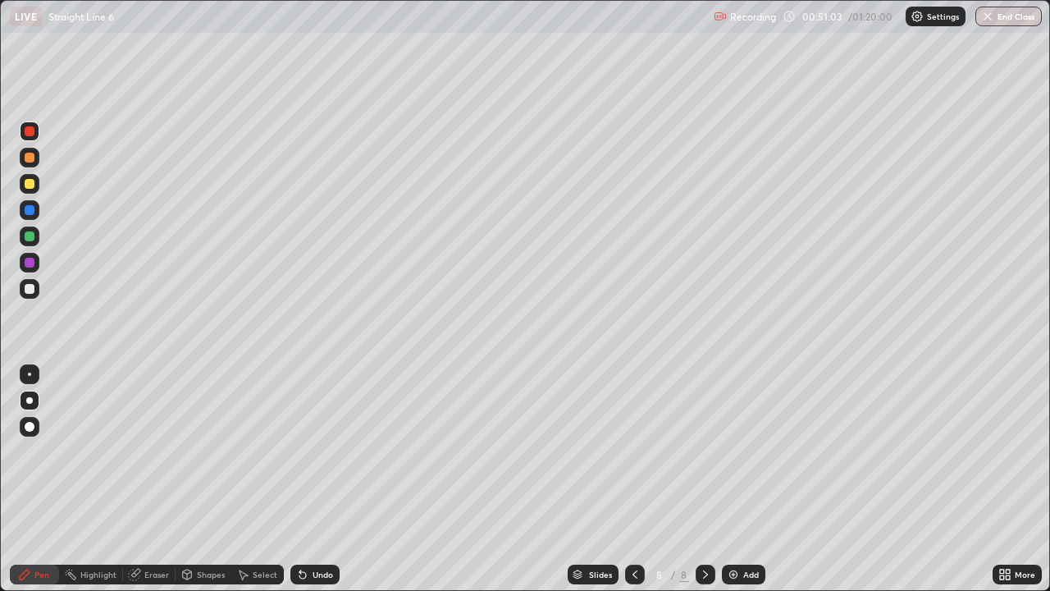
click at [320, 479] on div "Undo" at bounding box center [323, 574] width 21 height 8
click at [324, 479] on div "Undo" at bounding box center [323, 574] width 21 height 8
click at [28, 286] on div at bounding box center [30, 289] width 10 height 10
click at [250, 479] on div "Select" at bounding box center [257, 574] width 53 height 20
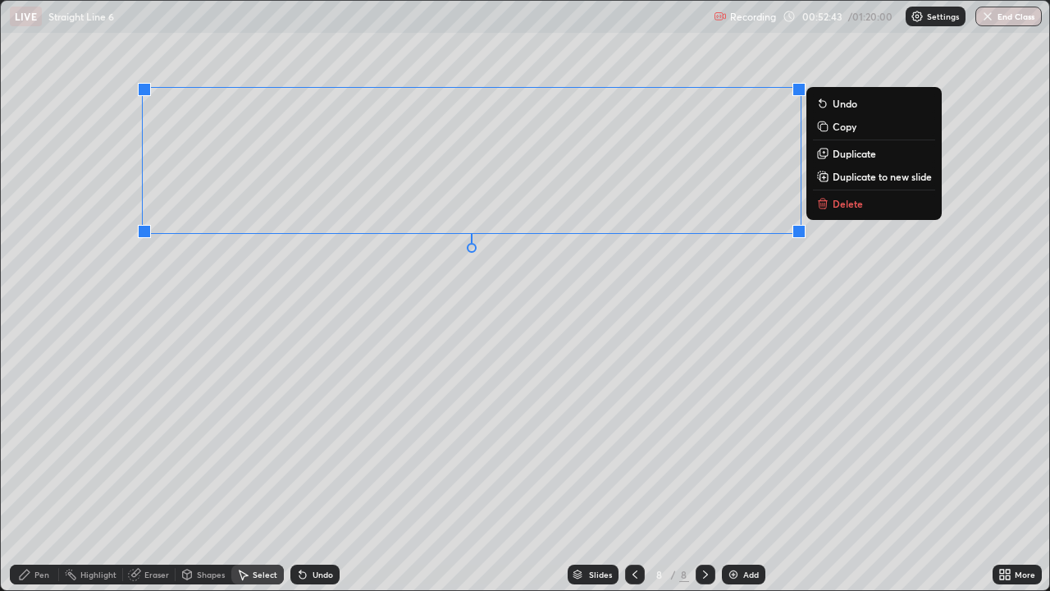
click at [852, 179] on p "Duplicate to new slide" at bounding box center [882, 176] width 99 height 13
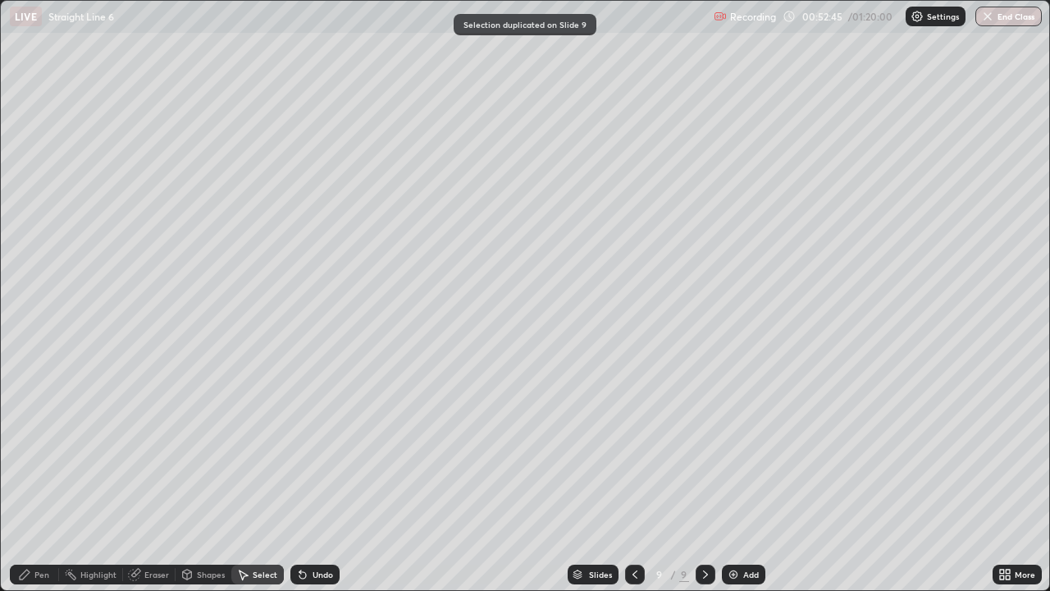
click at [628, 479] on icon at bounding box center [634, 574] width 13 height 13
click at [704, 479] on icon at bounding box center [705, 574] width 5 height 8
click at [142, 479] on div "Eraser" at bounding box center [149, 574] width 53 height 20
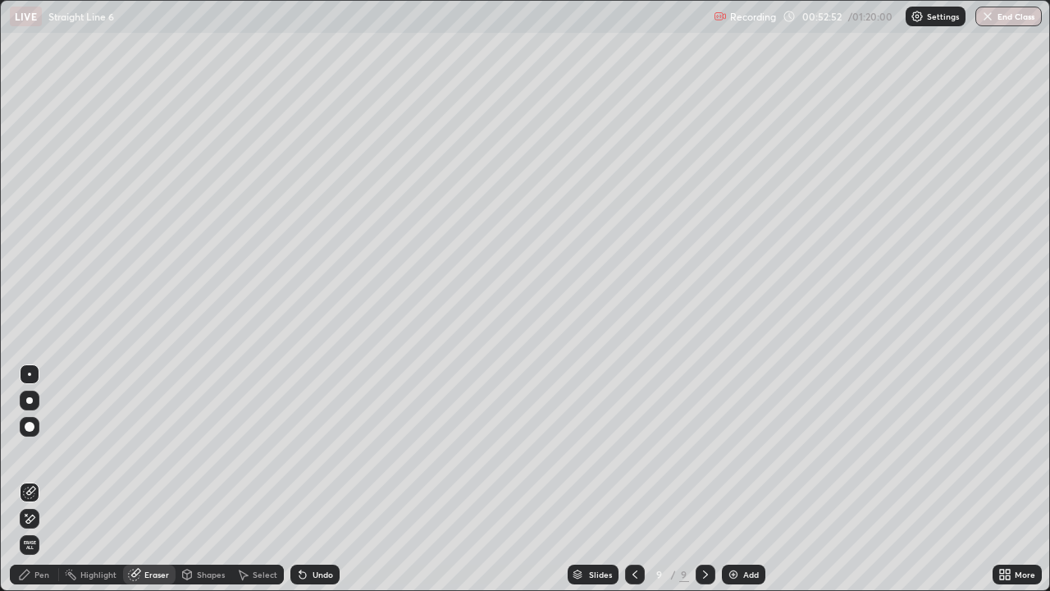
click at [38, 479] on div "Pen" at bounding box center [41, 574] width 15 height 8
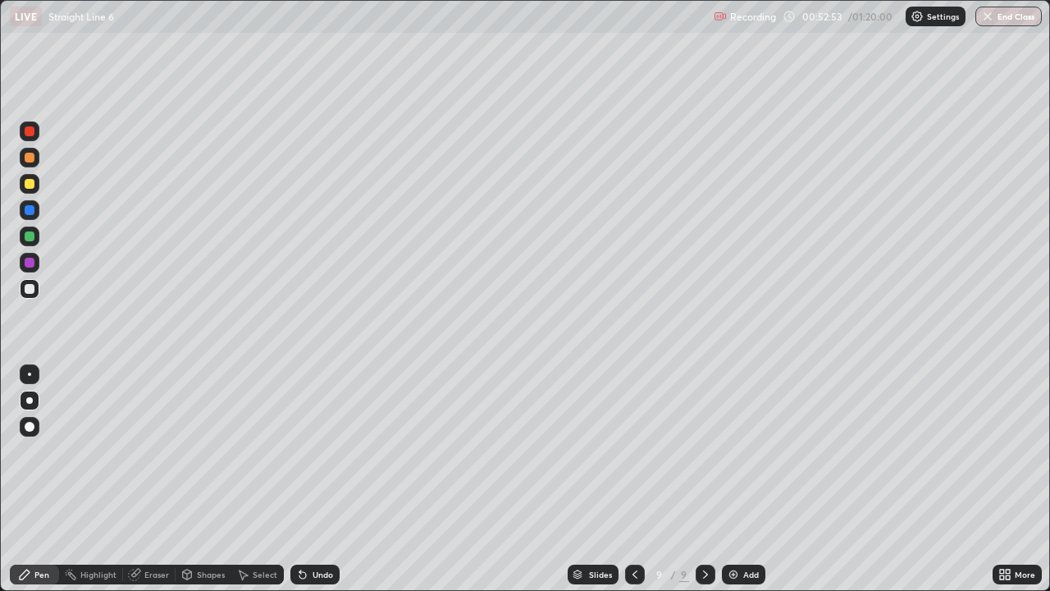
click at [31, 181] on div at bounding box center [30, 184] width 10 height 10
click at [150, 479] on div "Eraser" at bounding box center [156, 574] width 25 height 8
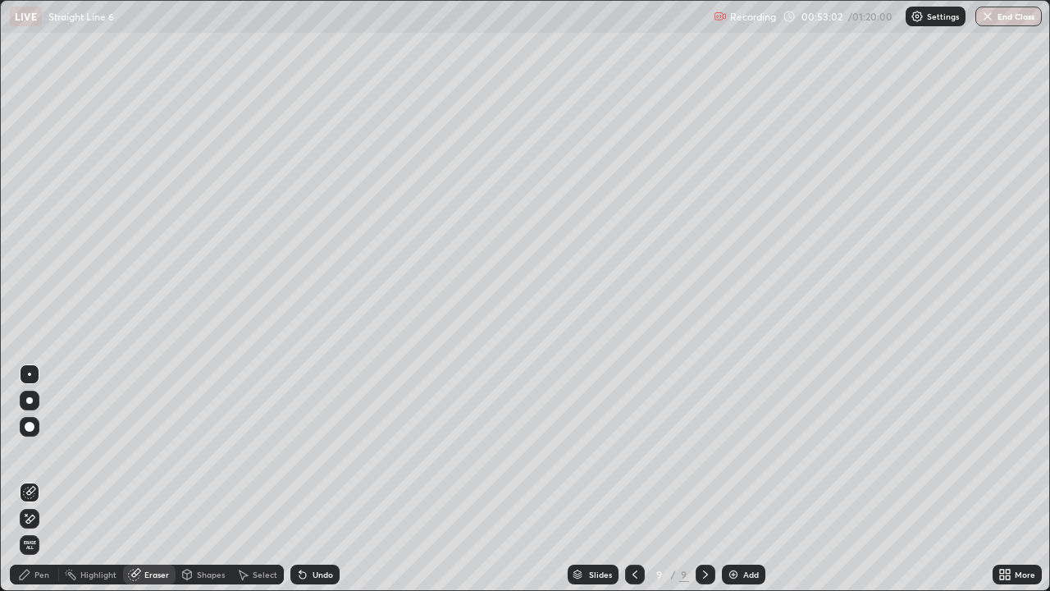
click at [39, 479] on div "Pen" at bounding box center [41, 574] width 15 height 8
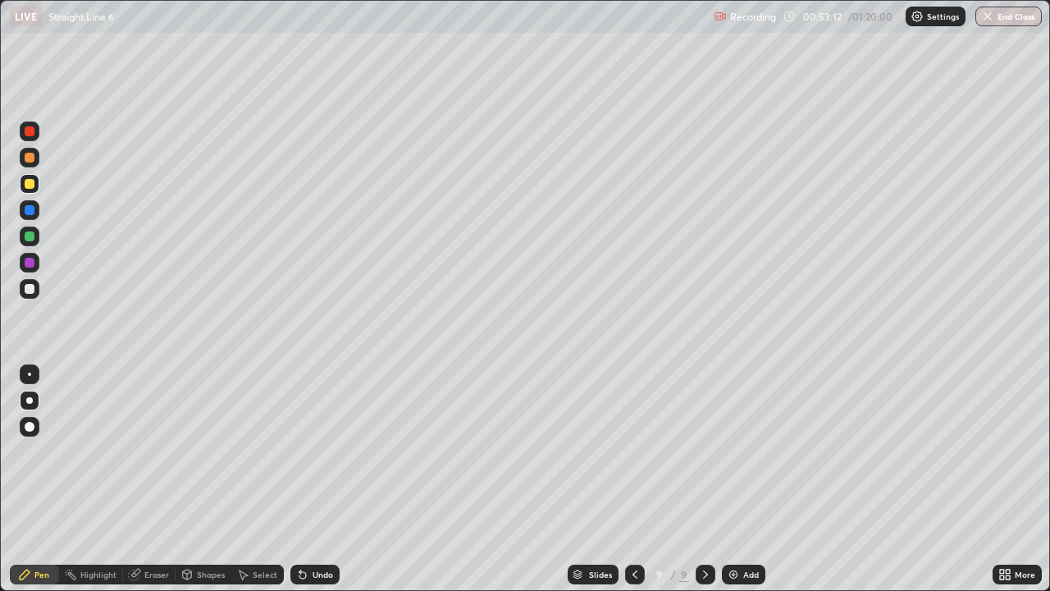
click at [151, 479] on div "Eraser" at bounding box center [156, 574] width 25 height 8
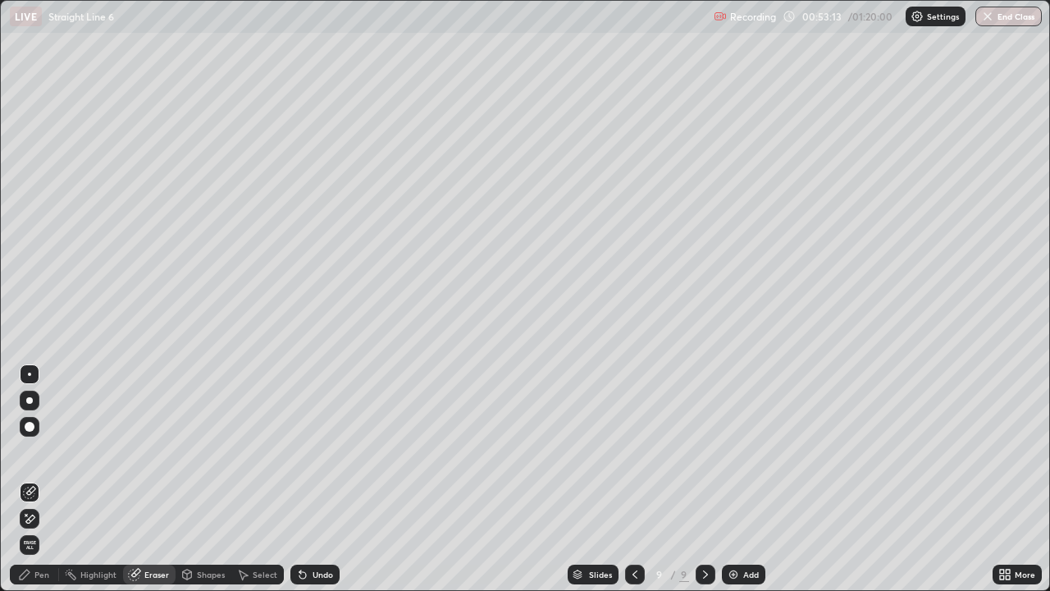
click at [246, 479] on icon at bounding box center [242, 574] width 13 height 13
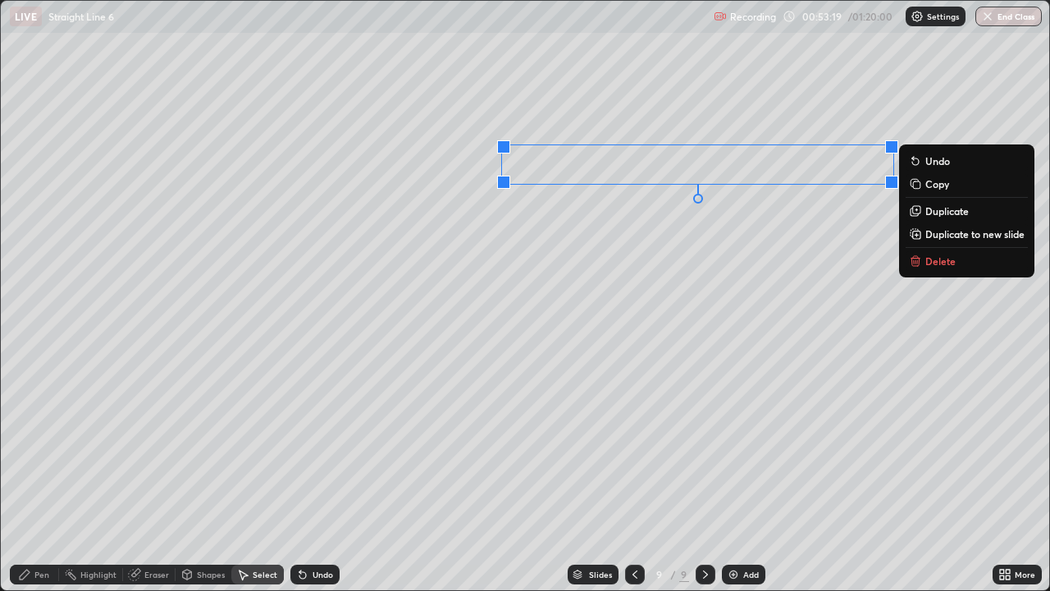
click at [532, 345] on div "0 ° Undo Copy Duplicate Duplicate to new slide Delete" at bounding box center [525, 295] width 1048 height 589
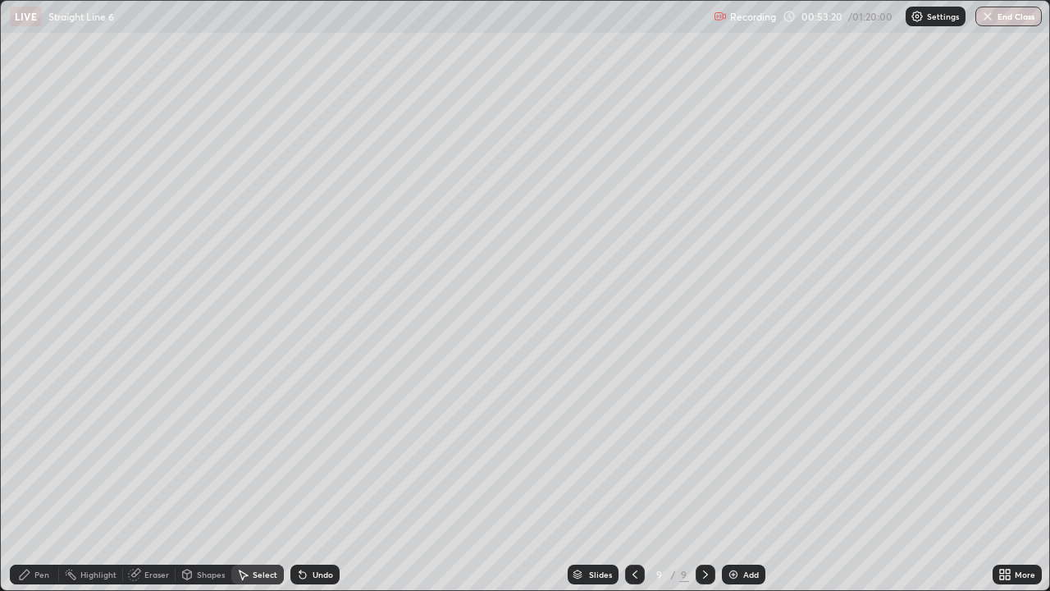
click at [39, 479] on div "Pen" at bounding box center [41, 574] width 15 height 8
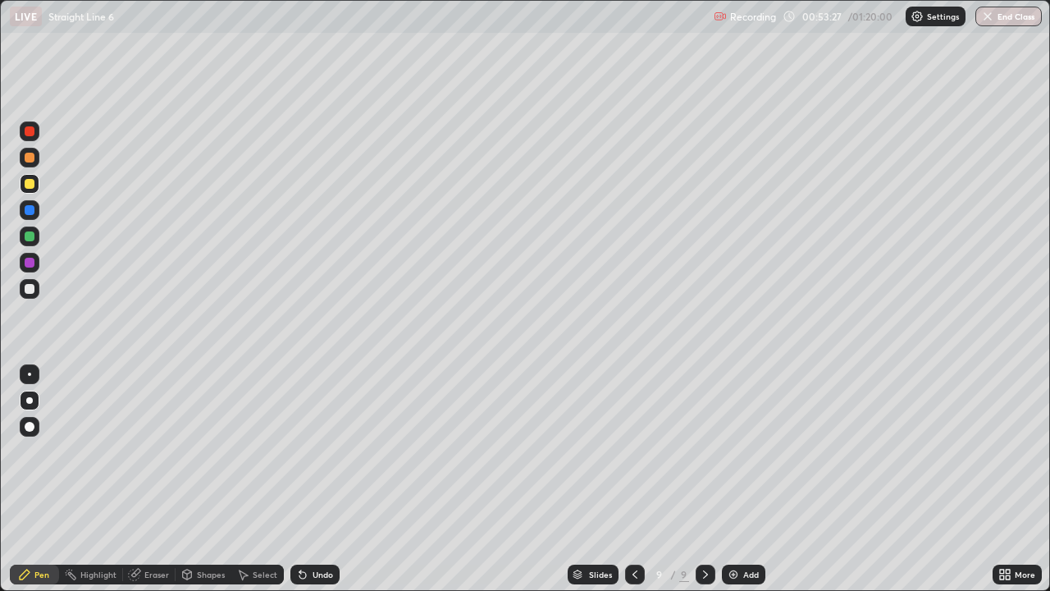
click at [162, 479] on div "Eraser" at bounding box center [156, 574] width 25 height 8
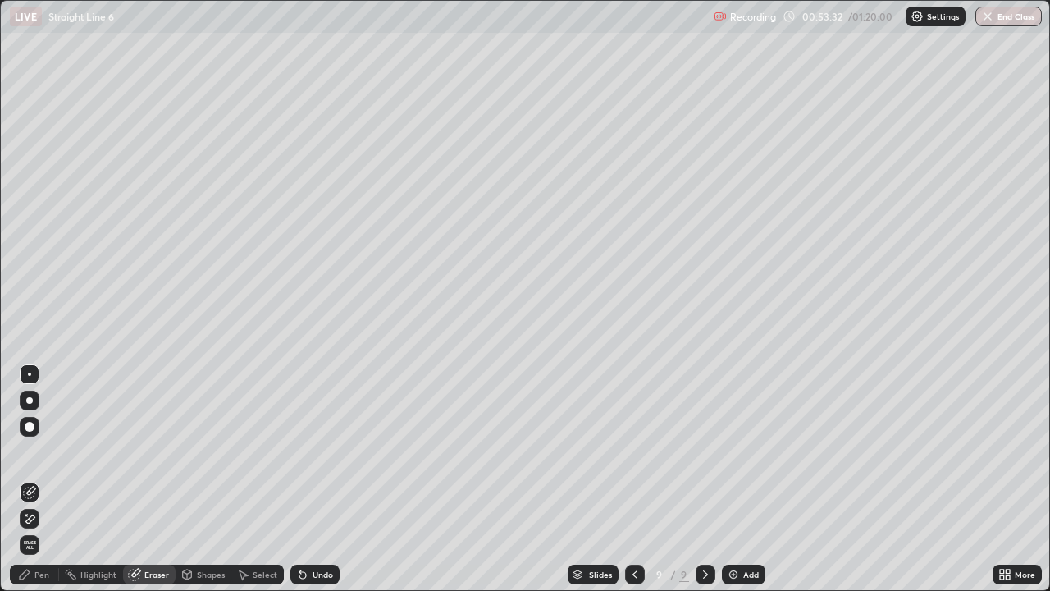
click at [43, 479] on div "Pen" at bounding box center [41, 574] width 15 height 8
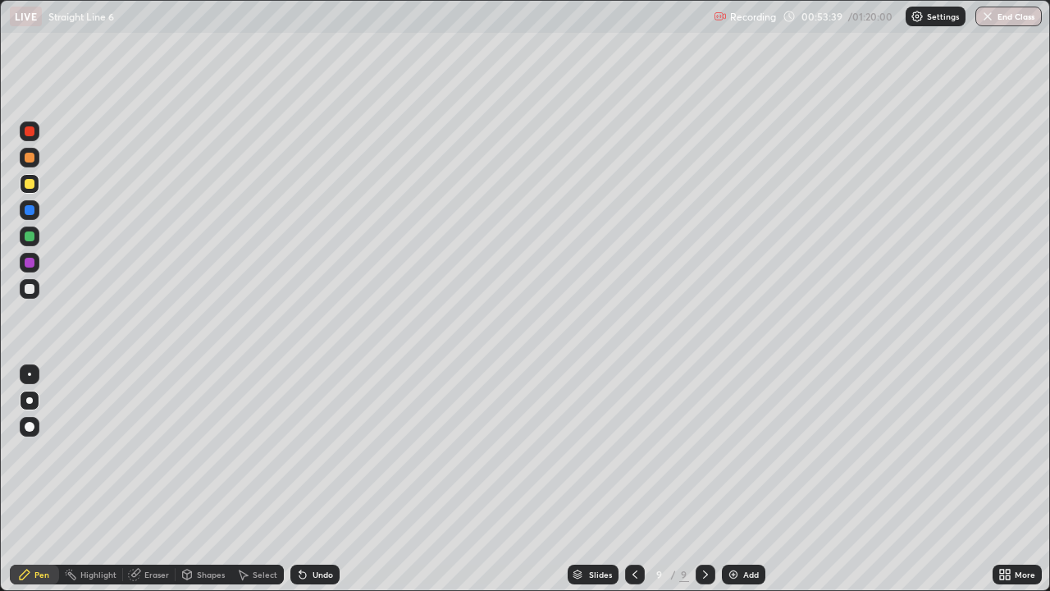
click at [26, 427] on div at bounding box center [30, 427] width 10 height 10
click at [34, 397] on div at bounding box center [30, 400] width 20 height 20
click at [31, 290] on div at bounding box center [30, 289] width 10 height 10
click at [29, 263] on div at bounding box center [30, 263] width 10 height 10
click at [35, 291] on div at bounding box center [30, 289] width 20 height 20
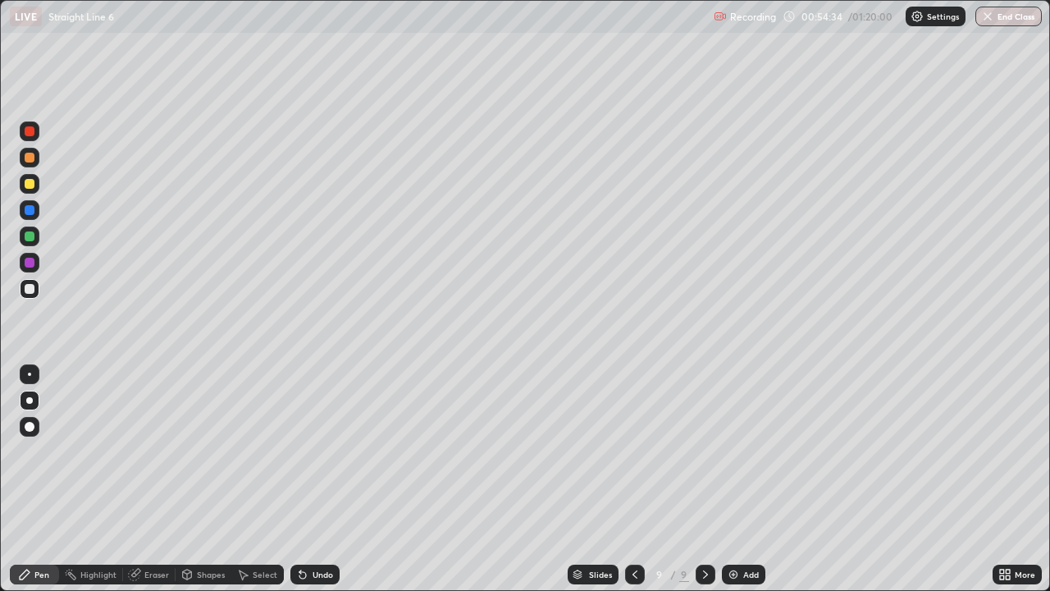
click at [318, 479] on div "Undo" at bounding box center [323, 574] width 21 height 8
click at [315, 479] on div "Undo" at bounding box center [323, 574] width 21 height 8
click at [313, 479] on div "Undo" at bounding box center [323, 574] width 21 height 8
click at [633, 479] on icon at bounding box center [634, 574] width 13 height 13
click at [704, 479] on icon at bounding box center [705, 574] width 13 height 13
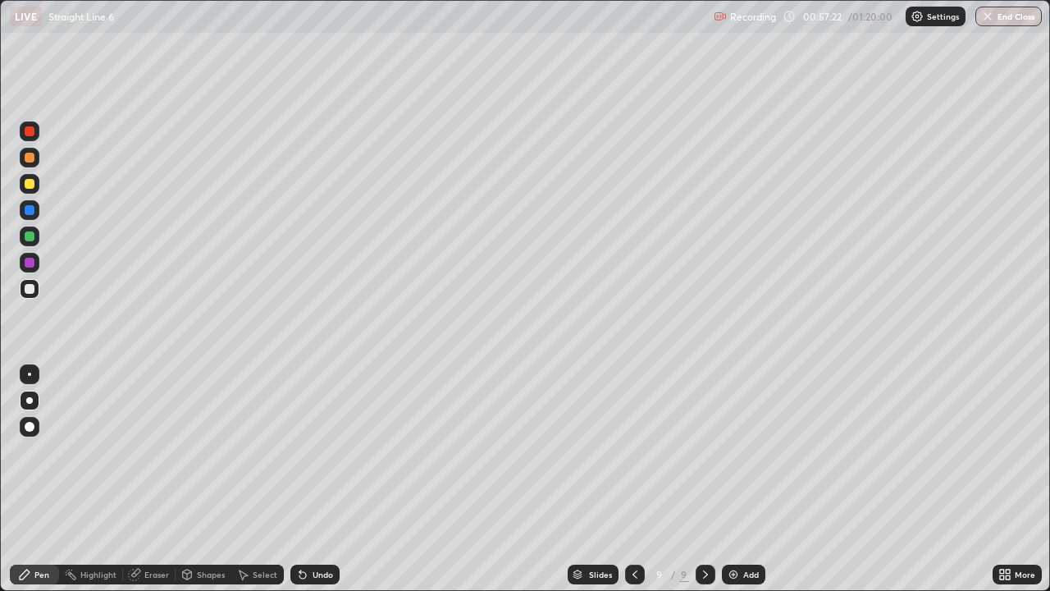
click at [323, 479] on div "Undo" at bounding box center [323, 574] width 21 height 8
click at [322, 479] on div "Undo" at bounding box center [314, 574] width 49 height 20
click at [629, 479] on icon at bounding box center [634, 574] width 13 height 13
click at [704, 479] on icon at bounding box center [705, 574] width 13 height 13
click at [631, 479] on icon at bounding box center [634, 574] width 13 height 13
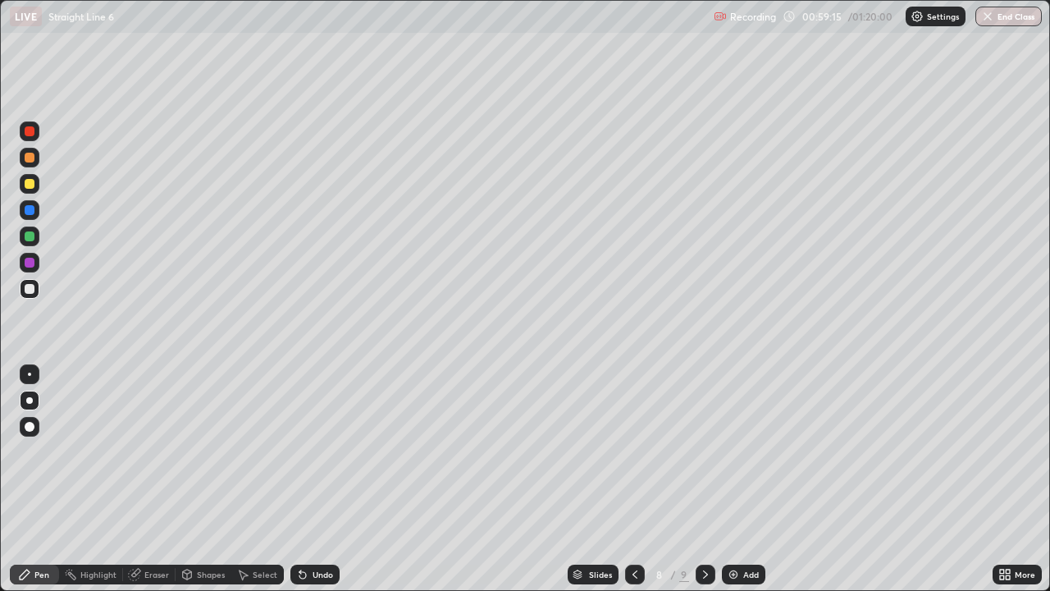
click at [705, 479] on icon at bounding box center [705, 574] width 13 height 13
click at [706, 479] on icon at bounding box center [705, 574] width 13 height 13
click at [728, 479] on img at bounding box center [733, 574] width 13 height 13
click at [634, 479] on icon at bounding box center [634, 574] width 5 height 8
click at [705, 479] on icon at bounding box center [705, 574] width 13 height 13
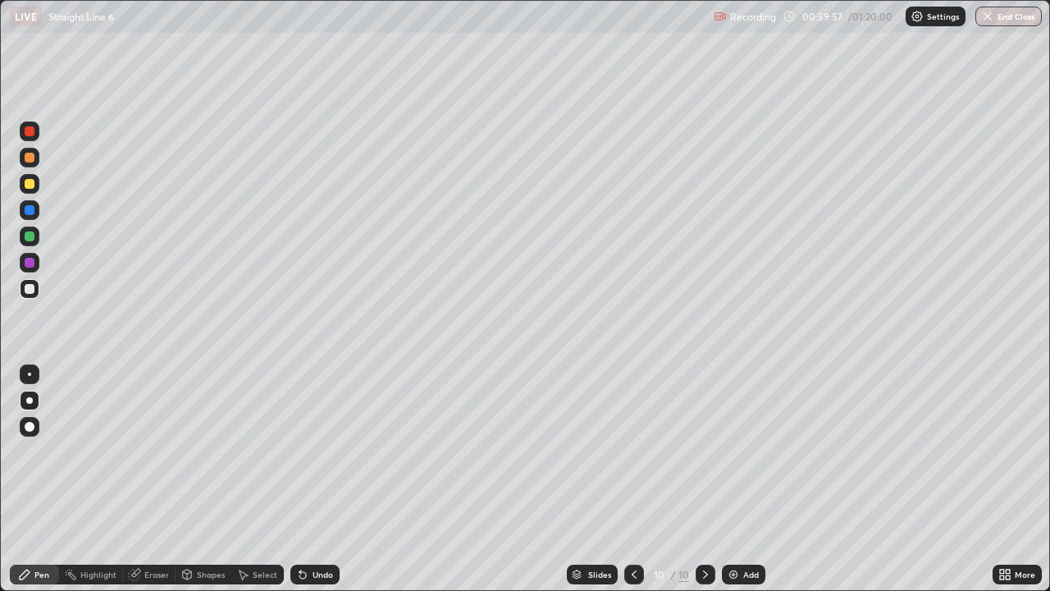
click at [33, 132] on div at bounding box center [30, 131] width 10 height 10
click at [316, 479] on div "Undo" at bounding box center [323, 574] width 21 height 8
click at [313, 479] on div "Undo" at bounding box center [323, 574] width 21 height 8
click at [316, 479] on div "Undo" at bounding box center [323, 574] width 21 height 8
click at [635, 479] on icon at bounding box center [634, 574] width 13 height 13
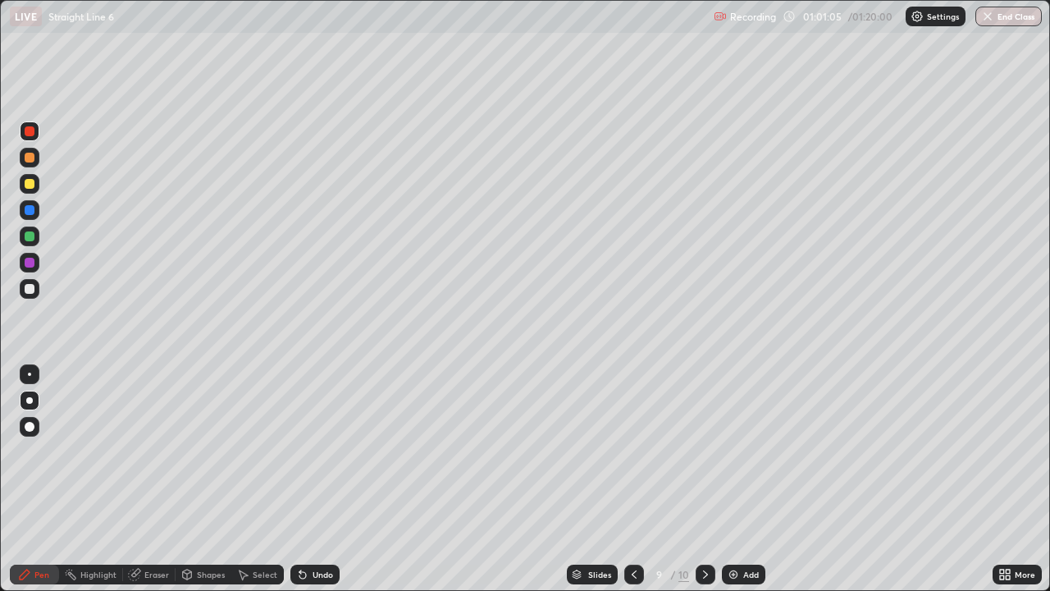
click at [631, 479] on icon at bounding box center [634, 574] width 13 height 13
click at [701, 479] on icon at bounding box center [705, 574] width 13 height 13
click at [705, 479] on icon at bounding box center [705, 574] width 13 height 13
click at [706, 479] on icon at bounding box center [705, 574] width 13 height 13
click at [29, 239] on div at bounding box center [30, 236] width 10 height 10
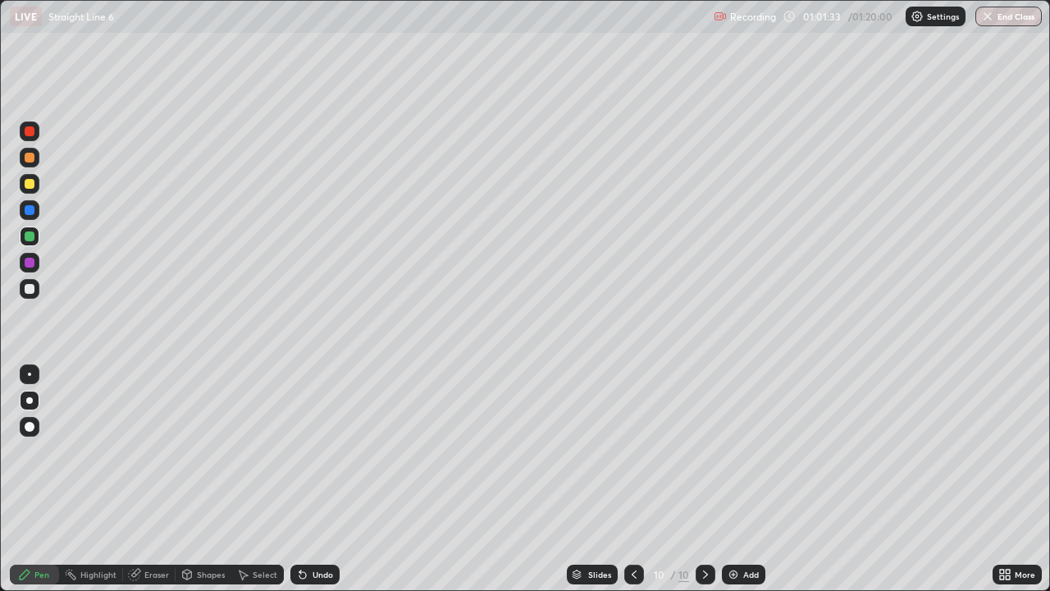
click at [313, 479] on div "Undo" at bounding box center [323, 574] width 21 height 8
click at [310, 479] on div "Undo" at bounding box center [314, 574] width 49 height 20
click at [310, 479] on div "Undo" at bounding box center [312, 574] width 56 height 33
click at [311, 479] on div "Undo" at bounding box center [312, 574] width 56 height 33
click at [154, 479] on div "Eraser" at bounding box center [156, 574] width 25 height 8
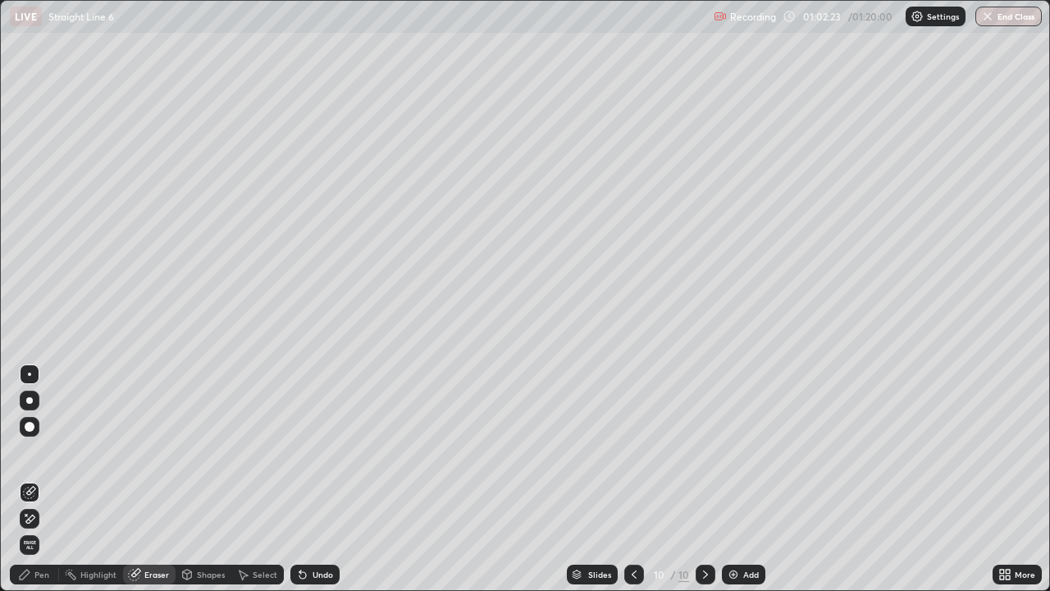
click at [39, 479] on div "Pen" at bounding box center [41, 574] width 15 height 8
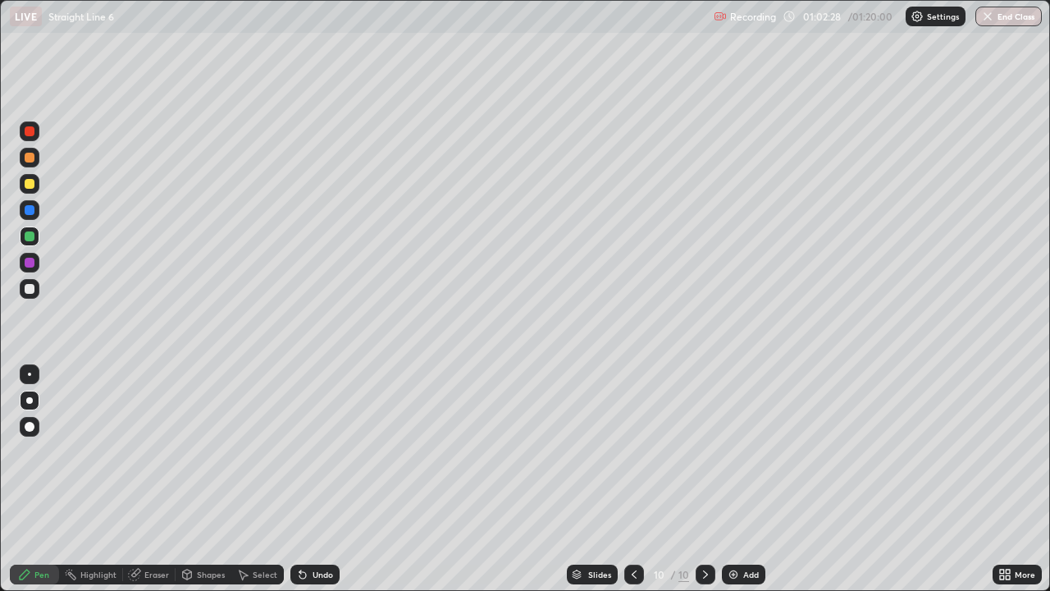
click at [30, 290] on div at bounding box center [30, 289] width 10 height 10
click at [30, 155] on div at bounding box center [30, 158] width 10 height 10
click at [30, 129] on div at bounding box center [30, 131] width 10 height 10
click at [32, 210] on div at bounding box center [30, 210] width 10 height 10
click at [27, 135] on div at bounding box center [30, 131] width 10 height 10
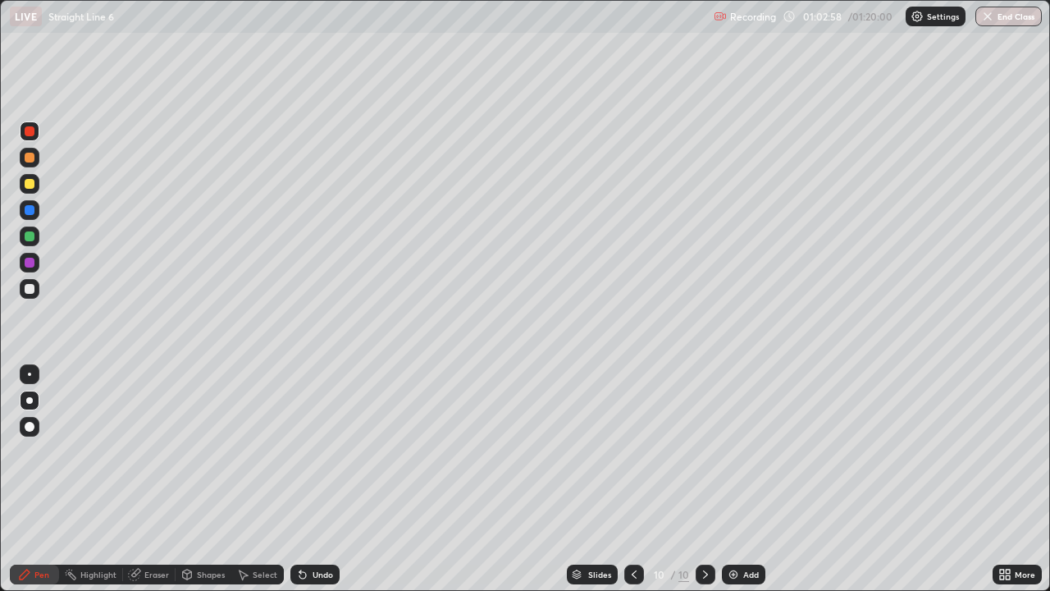
click at [317, 479] on div "Undo" at bounding box center [314, 574] width 49 height 20
click at [322, 479] on div "Undo" at bounding box center [314, 574] width 49 height 20
click at [323, 479] on div "Undo" at bounding box center [314, 574] width 49 height 20
click at [30, 135] on div at bounding box center [30, 131] width 10 height 10
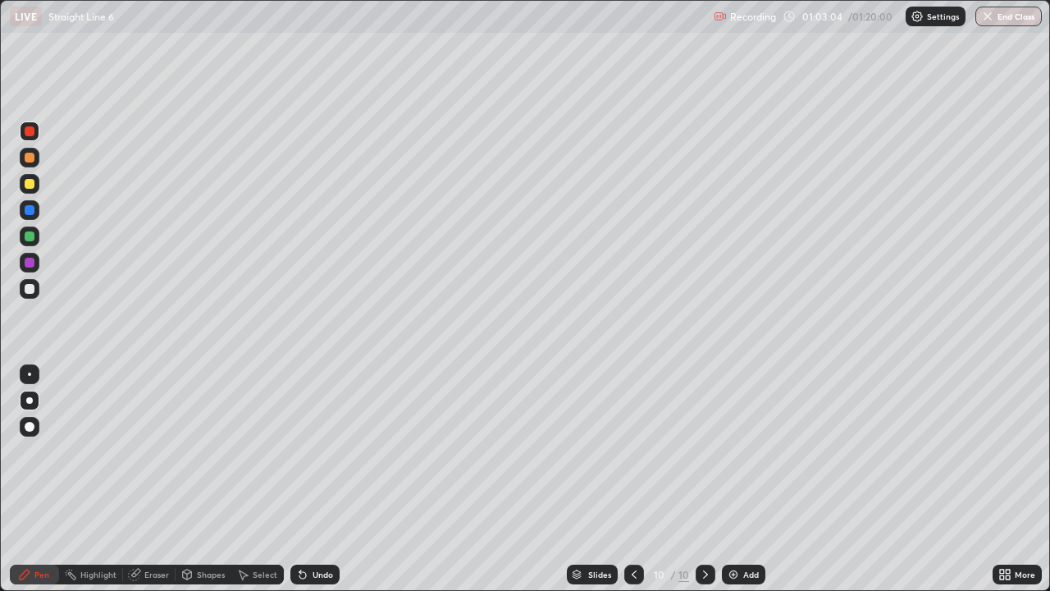
click at [33, 159] on div at bounding box center [30, 158] width 10 height 10
click at [30, 182] on div at bounding box center [30, 184] width 10 height 10
click at [29, 287] on div at bounding box center [30, 289] width 10 height 10
click at [31, 185] on div at bounding box center [30, 184] width 10 height 10
click at [323, 479] on div "Undo" at bounding box center [323, 574] width 21 height 8
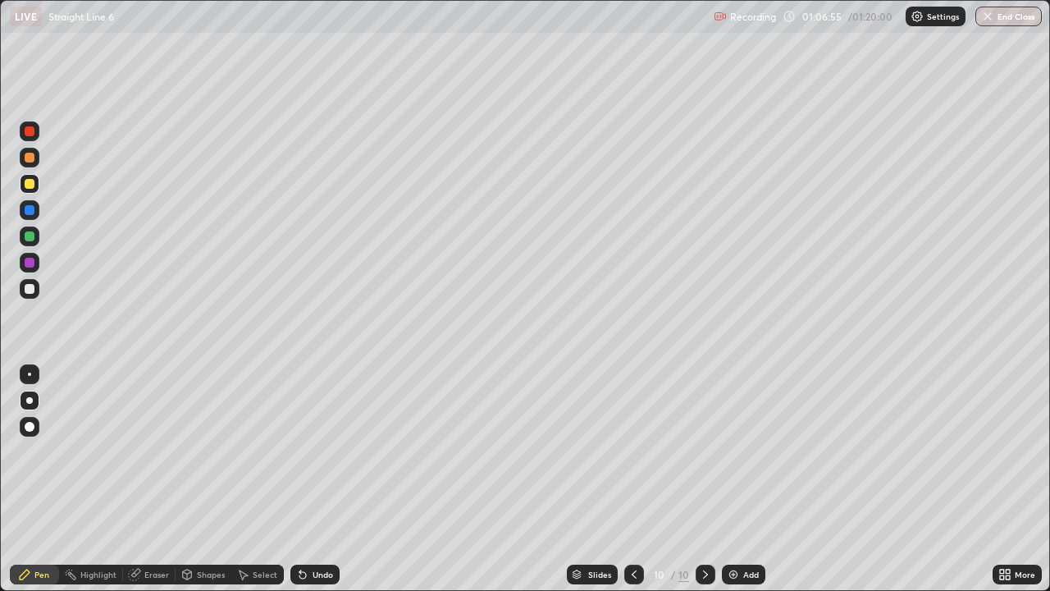
click at [31, 182] on div at bounding box center [30, 184] width 10 height 10
click at [29, 403] on div at bounding box center [29, 400] width 7 height 7
click at [704, 479] on icon at bounding box center [705, 574] width 5 height 8
click at [738, 479] on div "Add" at bounding box center [743, 574] width 43 height 20
click at [30, 186] on div at bounding box center [30, 184] width 10 height 10
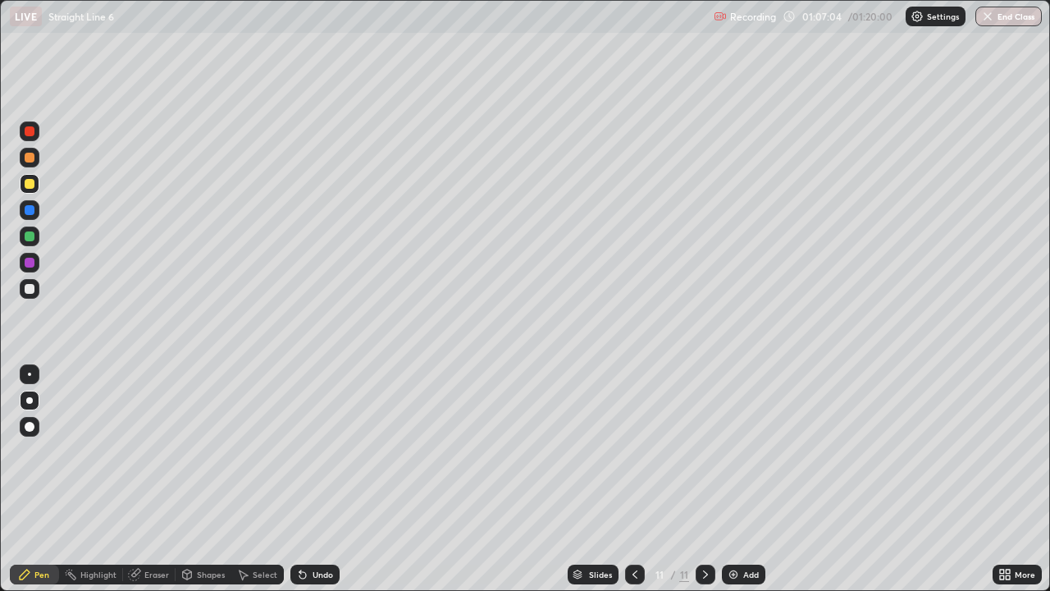
click at [635, 479] on icon at bounding box center [634, 574] width 13 height 13
click at [639, 479] on icon at bounding box center [634, 574] width 13 height 13
click at [710, 479] on div at bounding box center [706, 574] width 20 height 20
click at [701, 479] on icon at bounding box center [705, 574] width 13 height 13
click at [316, 479] on div "Undo" at bounding box center [323, 574] width 21 height 8
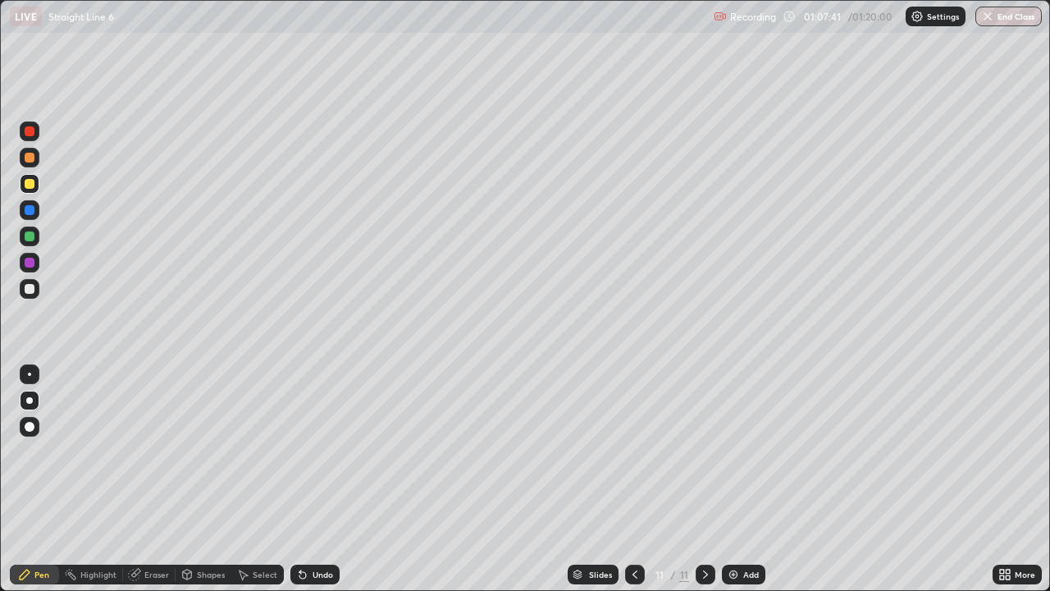
click at [318, 479] on div "Undo" at bounding box center [323, 574] width 21 height 8
click at [319, 479] on div "Undo" at bounding box center [314, 574] width 49 height 20
click at [322, 479] on div "Undo" at bounding box center [314, 574] width 49 height 20
click at [322, 479] on div "Undo" at bounding box center [312, 574] width 56 height 33
click at [30, 185] on div at bounding box center [30, 184] width 10 height 10
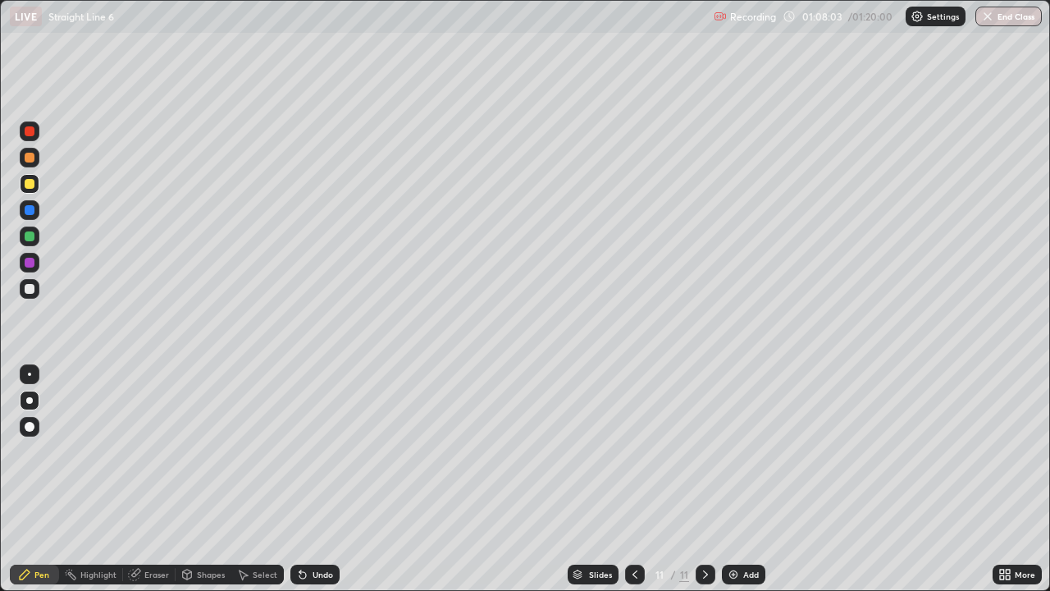
click at [29, 290] on div at bounding box center [30, 289] width 10 height 10
click at [26, 237] on div at bounding box center [30, 236] width 10 height 10
click at [25, 288] on div at bounding box center [30, 289] width 10 height 10
click at [28, 139] on div at bounding box center [30, 131] width 20 height 20
click at [32, 290] on div at bounding box center [30, 289] width 10 height 10
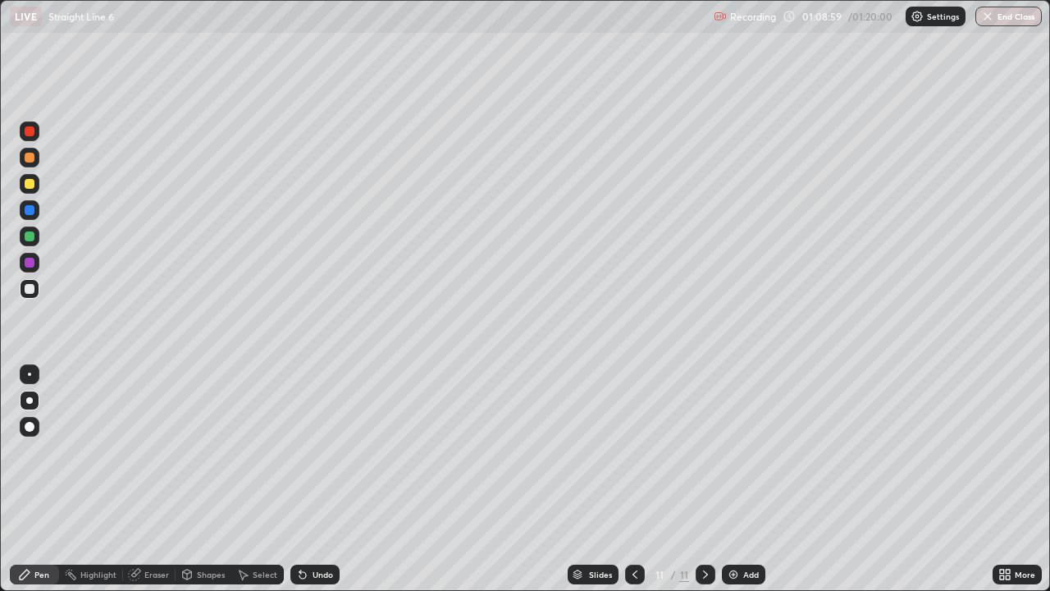
click at [30, 135] on div at bounding box center [30, 131] width 10 height 10
click at [28, 289] on div at bounding box center [30, 289] width 10 height 10
click at [31, 236] on div at bounding box center [30, 236] width 10 height 10
click at [33, 261] on div at bounding box center [30, 263] width 10 height 10
click at [31, 289] on div at bounding box center [30, 289] width 10 height 10
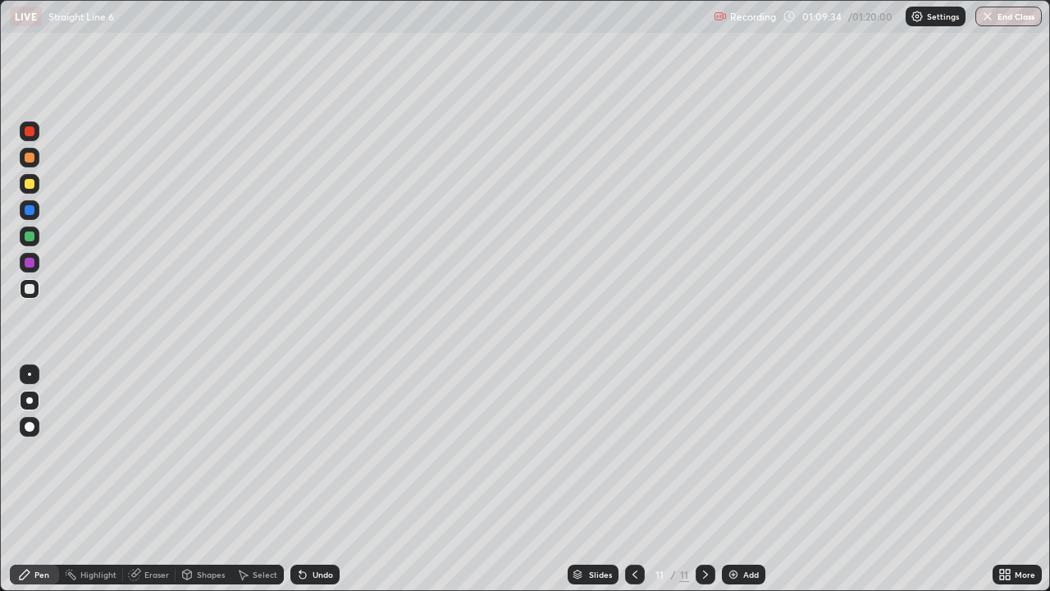
click at [30, 135] on div at bounding box center [30, 131] width 10 height 10
click at [28, 185] on div at bounding box center [30, 184] width 10 height 10
click at [309, 479] on div "Undo" at bounding box center [314, 574] width 49 height 20
click at [33, 290] on div at bounding box center [30, 289] width 10 height 10
click at [32, 133] on div at bounding box center [30, 131] width 10 height 10
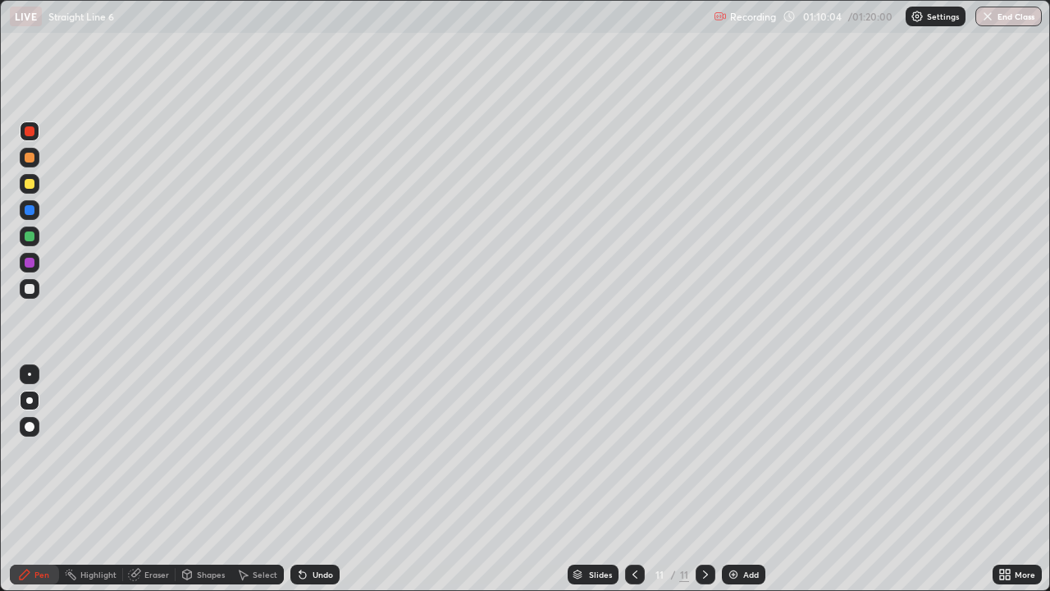
click at [34, 159] on div at bounding box center [30, 158] width 10 height 10
click at [330, 479] on div "Undo" at bounding box center [314, 574] width 49 height 20
click at [323, 479] on div "Undo" at bounding box center [323, 574] width 21 height 8
click at [321, 479] on div "Undo" at bounding box center [314, 574] width 49 height 20
click at [323, 479] on div "Undo" at bounding box center [314, 574] width 49 height 20
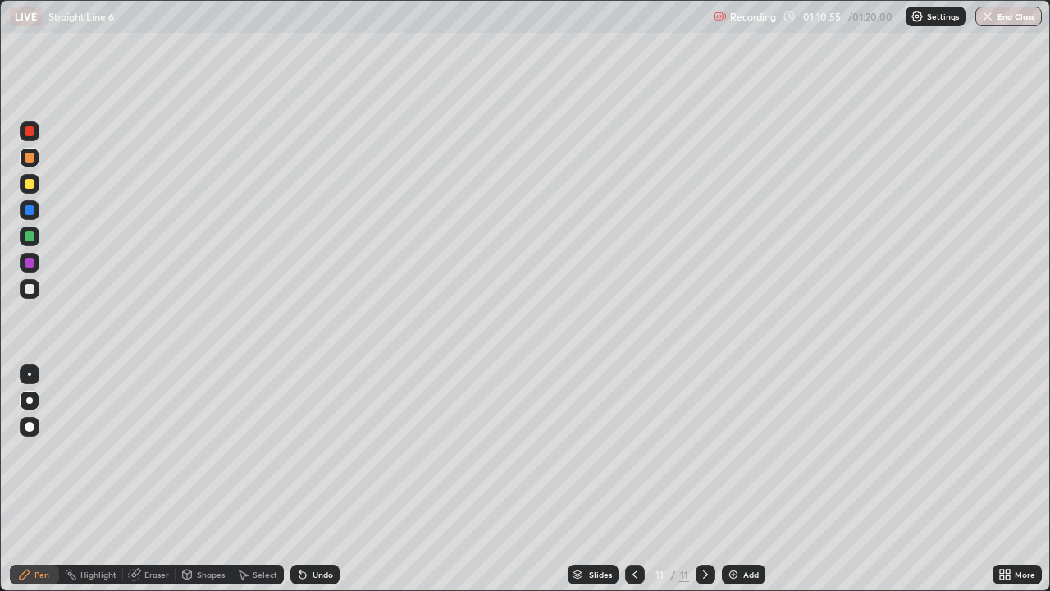
click at [28, 263] on div at bounding box center [30, 263] width 10 height 10
click at [30, 211] on div at bounding box center [30, 210] width 10 height 10
click at [30, 132] on div at bounding box center [30, 131] width 10 height 10
click at [29, 240] on div at bounding box center [30, 236] width 10 height 10
click at [30, 287] on div at bounding box center [30, 289] width 10 height 10
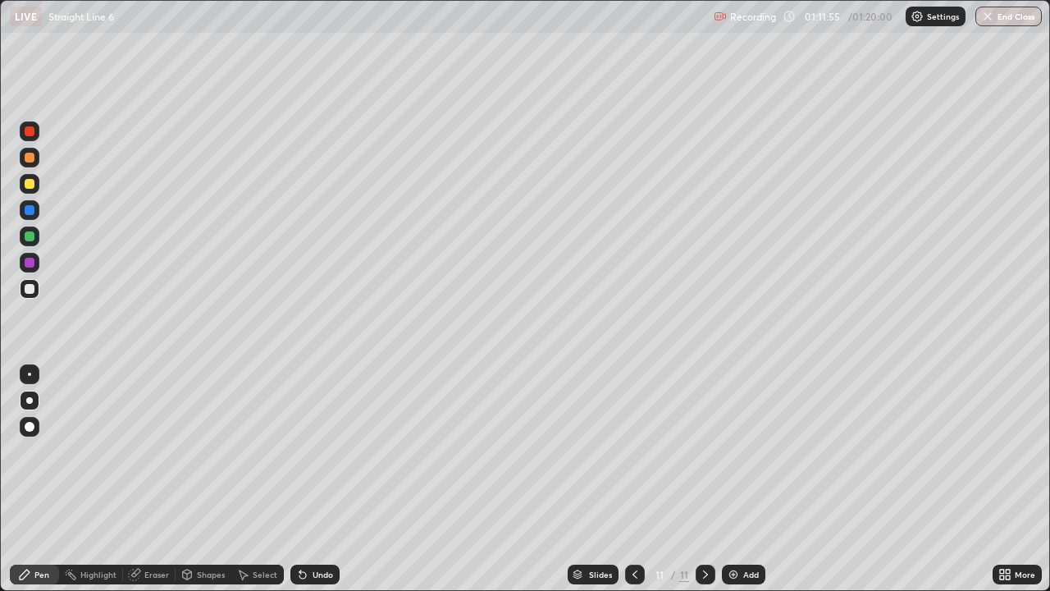
click at [313, 479] on div "Undo" at bounding box center [323, 574] width 21 height 8
click at [315, 479] on div "Undo" at bounding box center [323, 574] width 21 height 8
click at [313, 479] on div "Undo" at bounding box center [314, 574] width 49 height 20
click at [316, 479] on div "Undo" at bounding box center [312, 574] width 56 height 33
click at [311, 479] on div "Undo" at bounding box center [314, 574] width 49 height 20
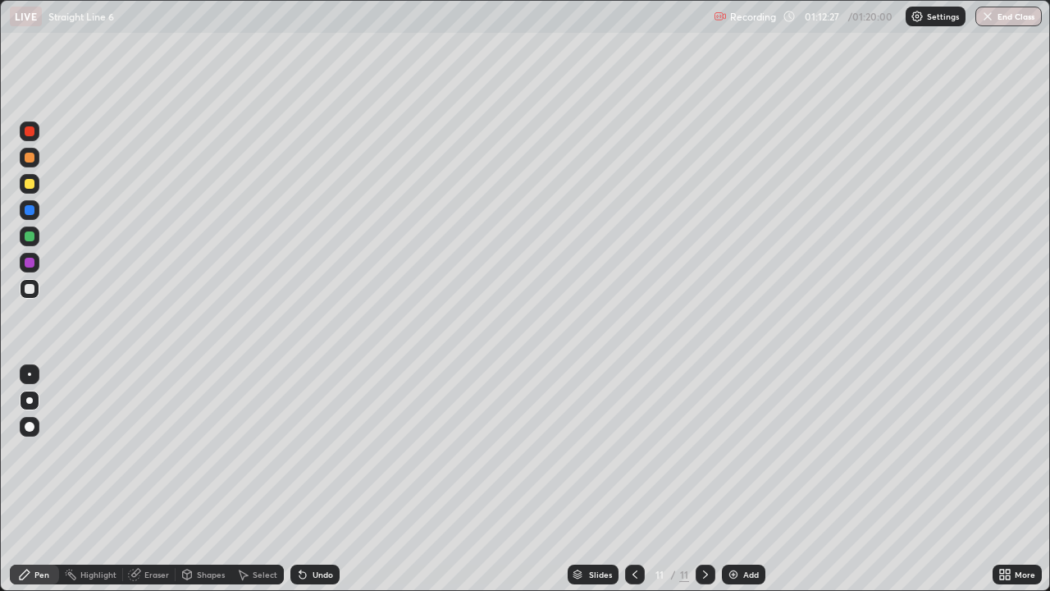
click at [31, 233] on div at bounding box center [30, 236] width 10 height 10
click at [309, 479] on div "Undo" at bounding box center [314, 574] width 49 height 20
click at [29, 182] on div at bounding box center [30, 184] width 10 height 10
click at [27, 401] on div at bounding box center [29, 400] width 7 height 7
click at [31, 479] on div "Pen" at bounding box center [34, 574] width 49 height 20
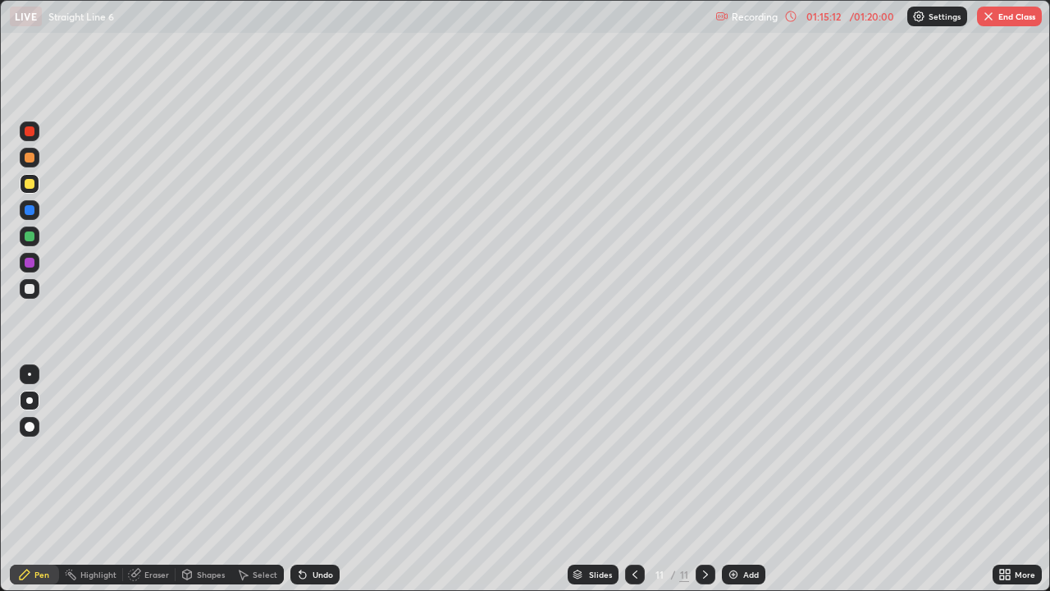
click at [706, 479] on icon at bounding box center [705, 574] width 13 height 13
click at [737, 479] on img at bounding box center [733, 574] width 13 height 13
click at [27, 183] on div at bounding box center [30, 184] width 10 height 10
click at [637, 479] on icon at bounding box center [634, 574] width 13 height 13
click at [701, 479] on icon at bounding box center [705, 574] width 13 height 13
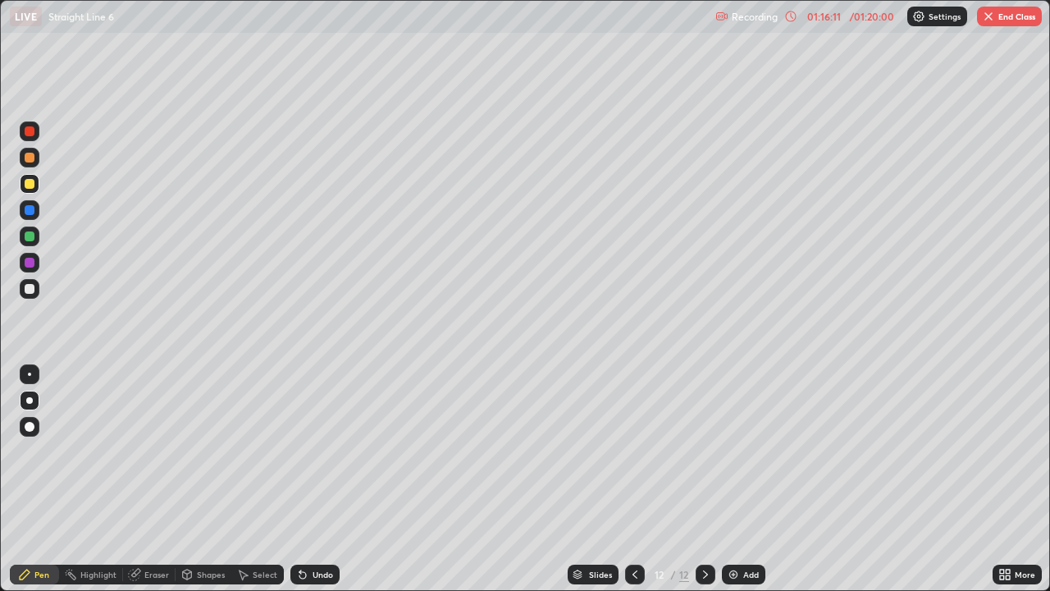
click at [313, 479] on div "Undo" at bounding box center [323, 574] width 21 height 8
click at [308, 479] on div "Undo" at bounding box center [314, 574] width 49 height 20
click at [304, 479] on div "Undo" at bounding box center [312, 574] width 56 height 33
click at [304, 479] on icon at bounding box center [302, 574] width 13 height 13
click at [31, 185] on div at bounding box center [30, 184] width 10 height 10
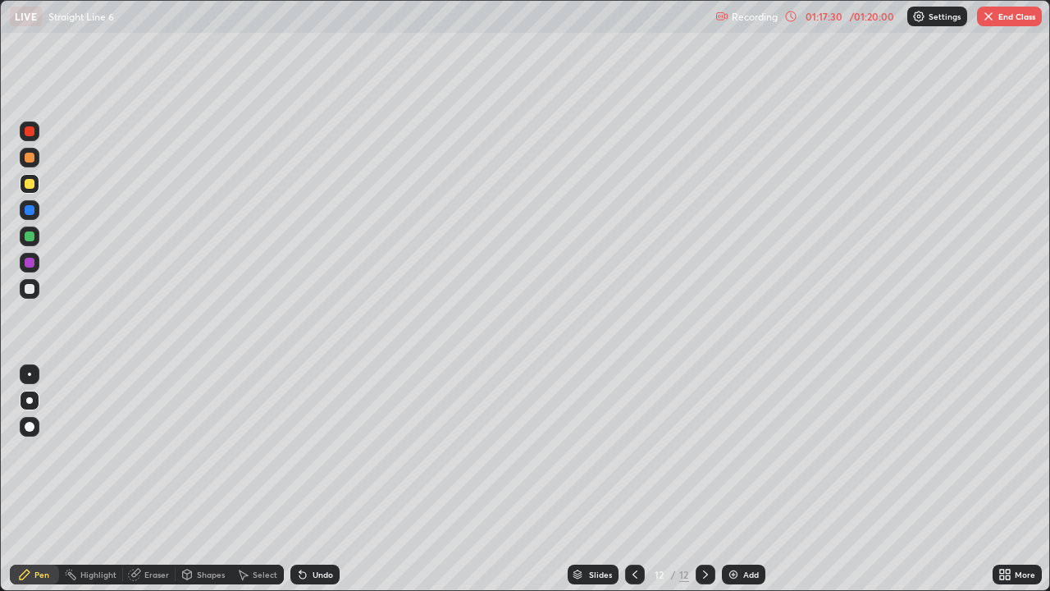
click at [142, 479] on div "Eraser" at bounding box center [149, 574] width 53 height 20
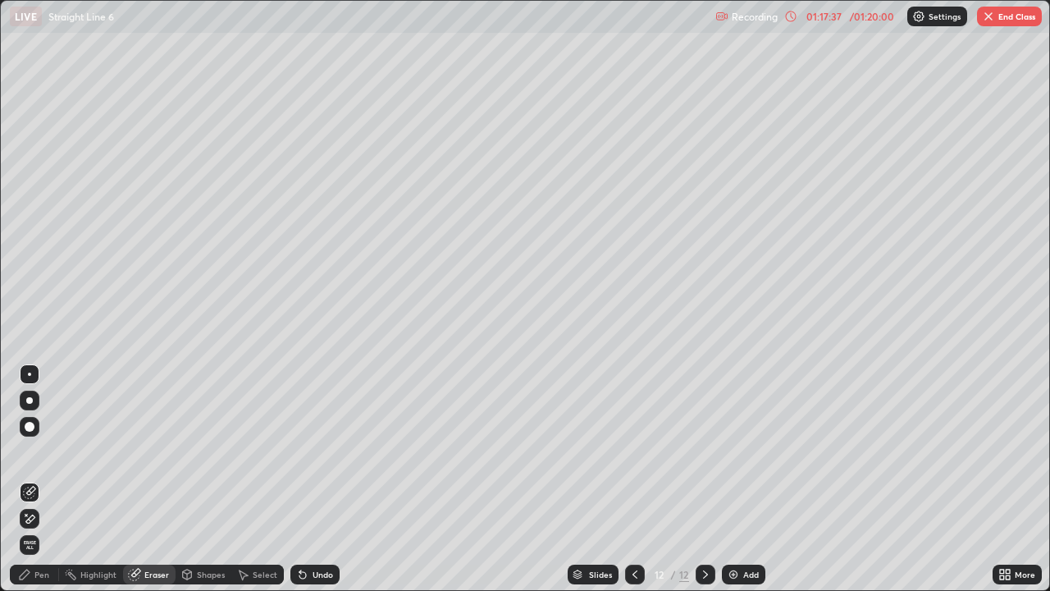
click at [37, 479] on div "Pen" at bounding box center [41, 574] width 15 height 8
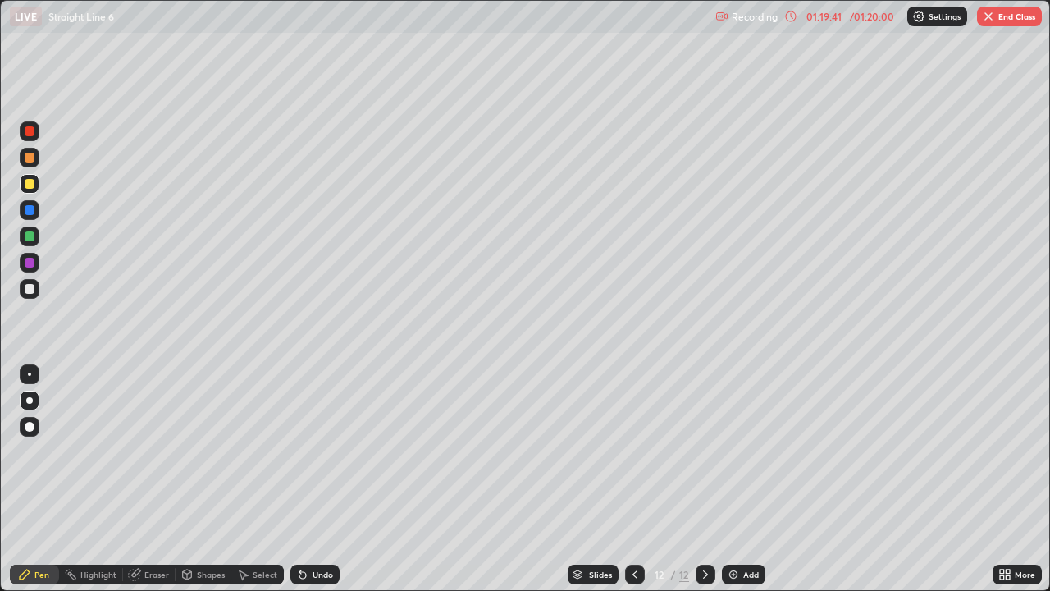
click at [23, 427] on div at bounding box center [30, 427] width 20 height 20
click at [40, 479] on div "Pen" at bounding box center [41, 574] width 15 height 8
click at [25, 427] on div at bounding box center [30, 427] width 10 height 10
click at [138, 479] on icon at bounding box center [135, 573] width 9 height 8
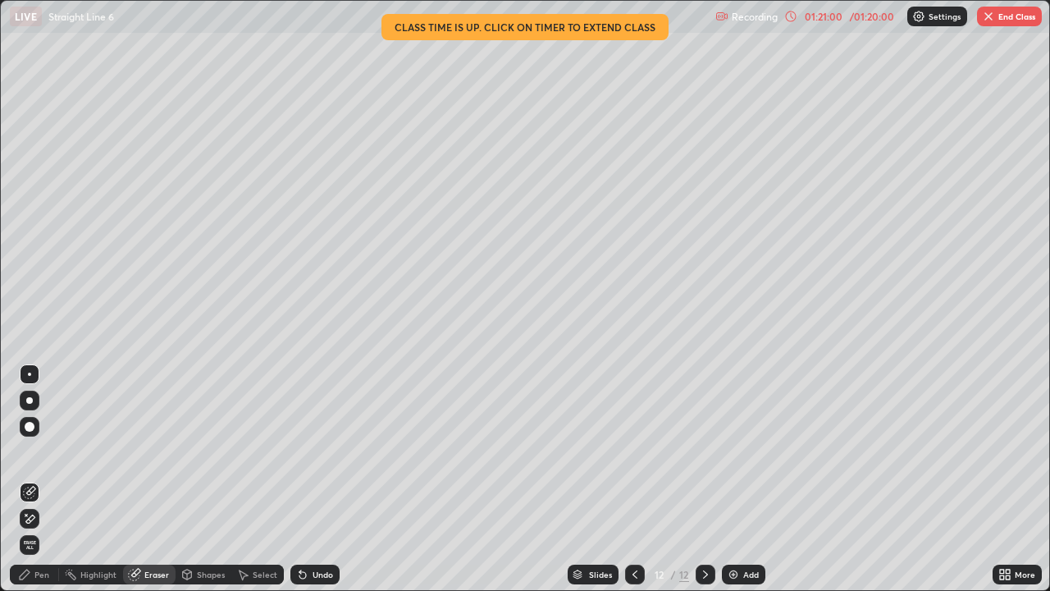
click at [996, 21] on button "End Class" at bounding box center [1009, 17] width 65 height 20
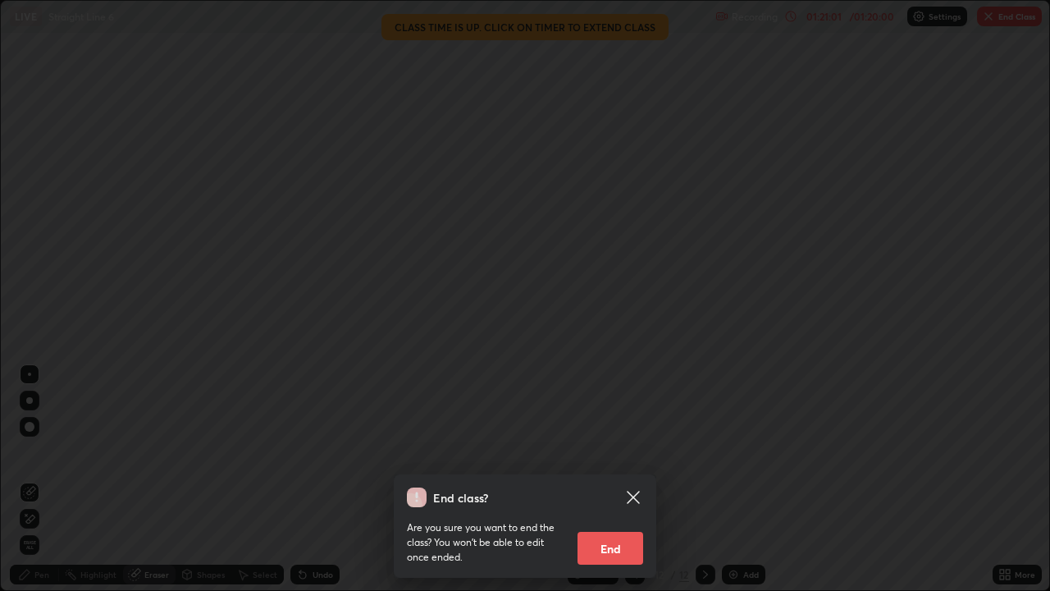
click at [610, 479] on button "End" at bounding box center [611, 548] width 66 height 33
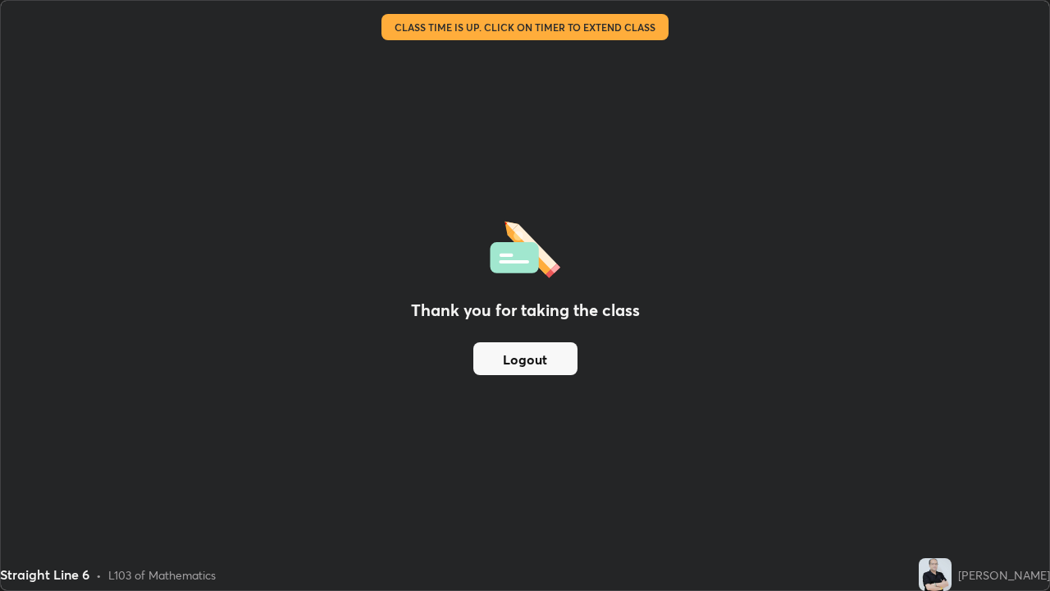
click at [523, 356] on button "Logout" at bounding box center [525, 358] width 104 height 33
